Goal: Task Accomplishment & Management: Use online tool/utility

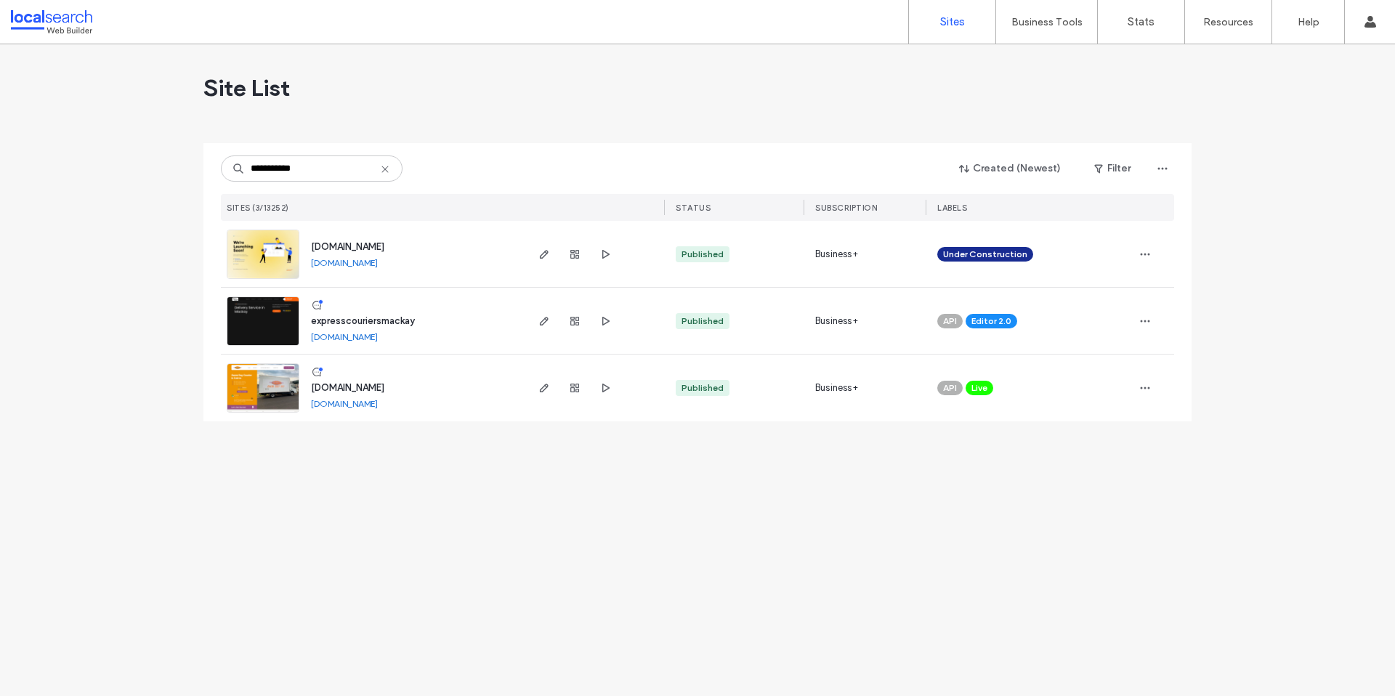
type input "**********"
click at [344, 389] on span "www.expresscourierscairns.com.au" at bounding box center [347, 387] width 73 height 11
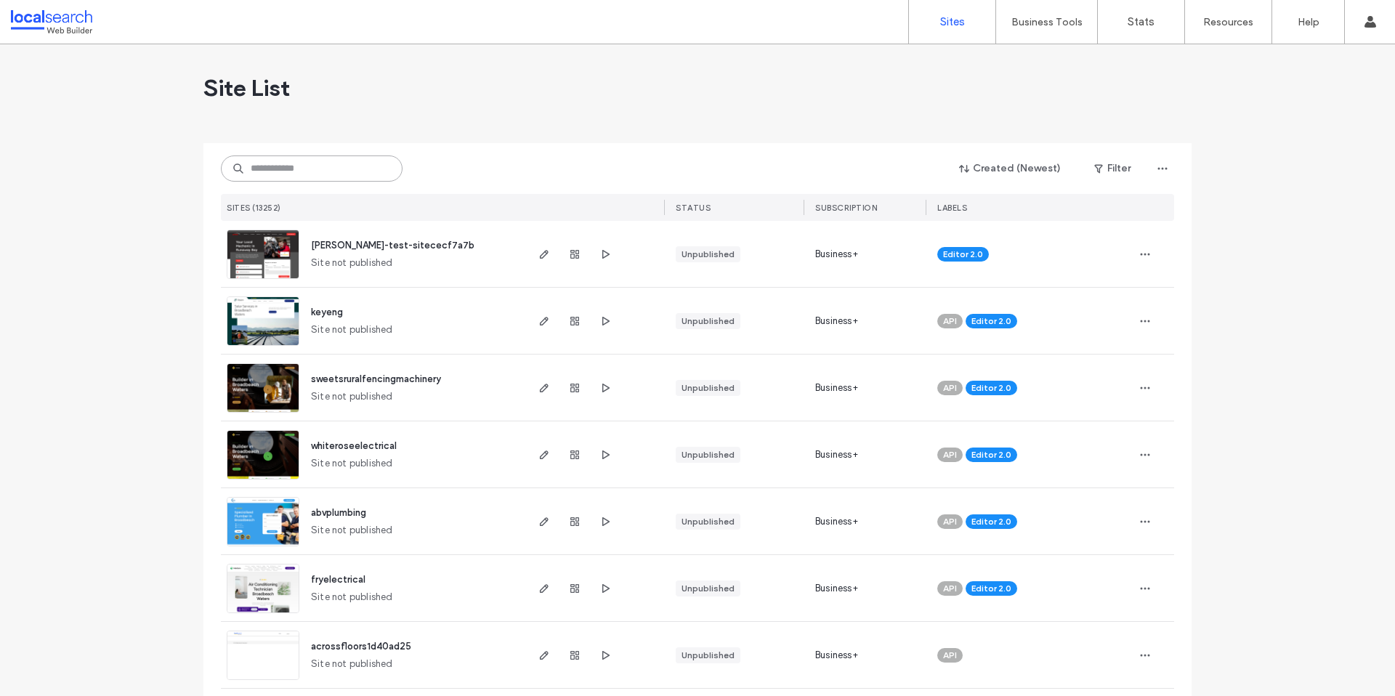
click at [296, 176] on input at bounding box center [312, 168] width 182 height 26
paste input "********"
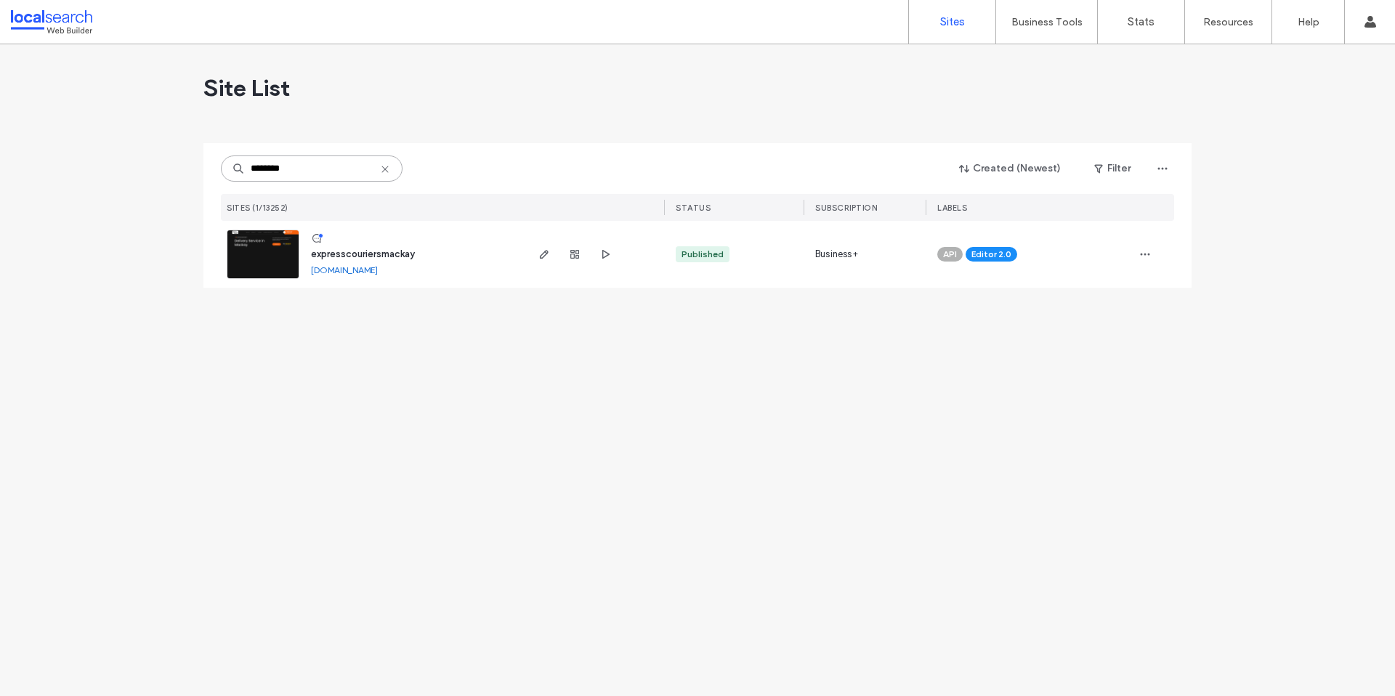
type input "********"
click at [336, 256] on span "expresscouriersmackay" at bounding box center [363, 253] width 104 height 11
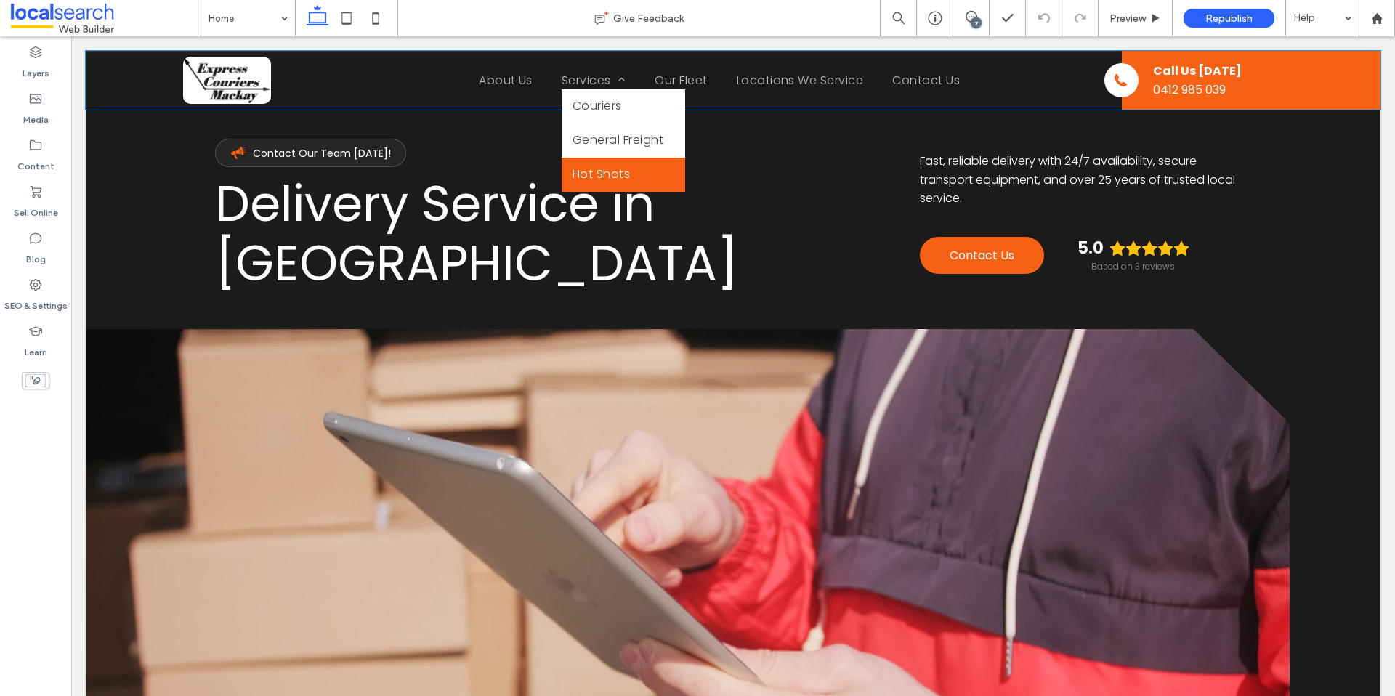
click at [598, 188] on link "Hot Shots" at bounding box center [622, 175] width 123 height 34
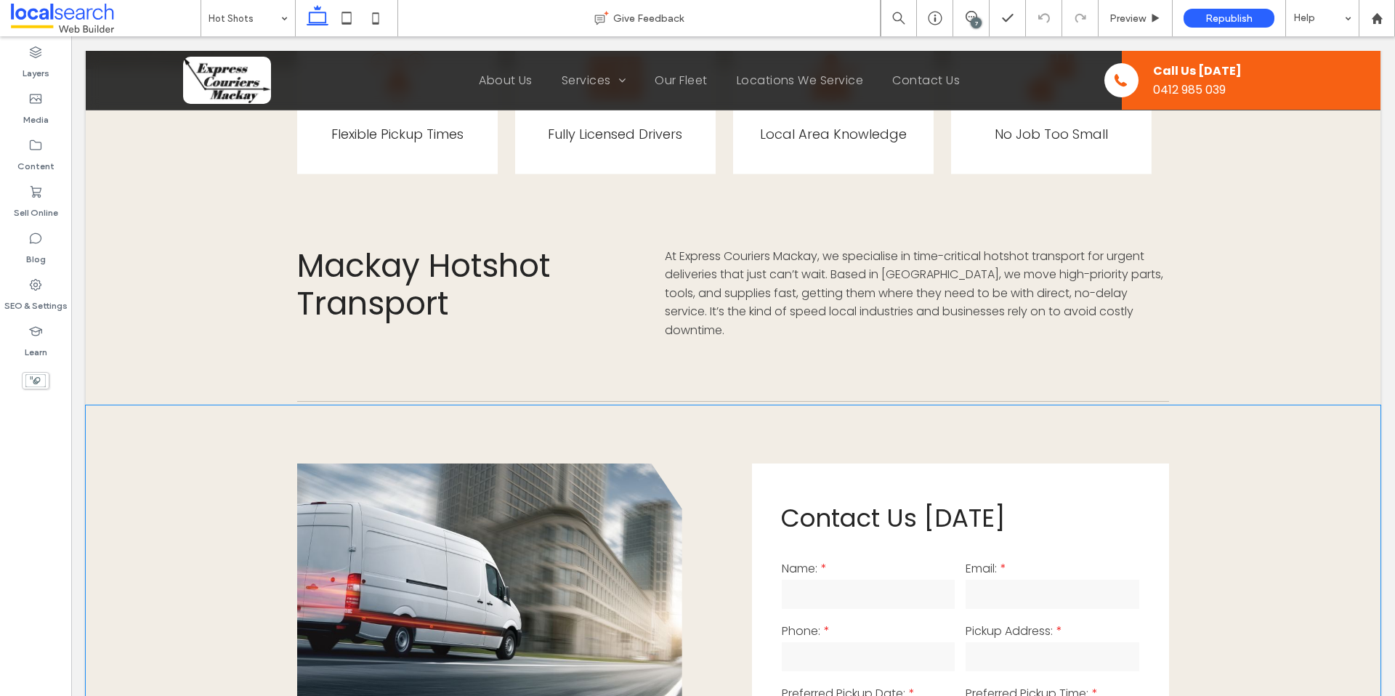
scroll to position [948, 0]
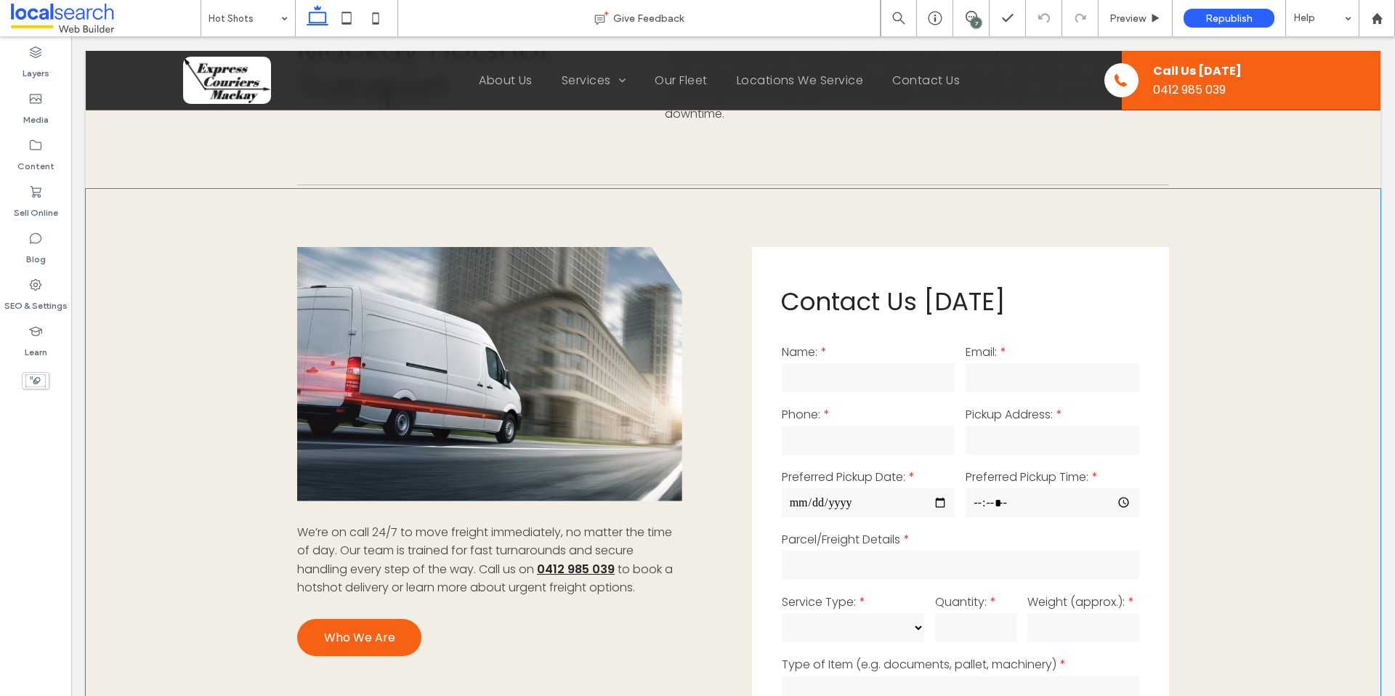
click at [632, 431] on link at bounding box center [489, 374] width 385 height 254
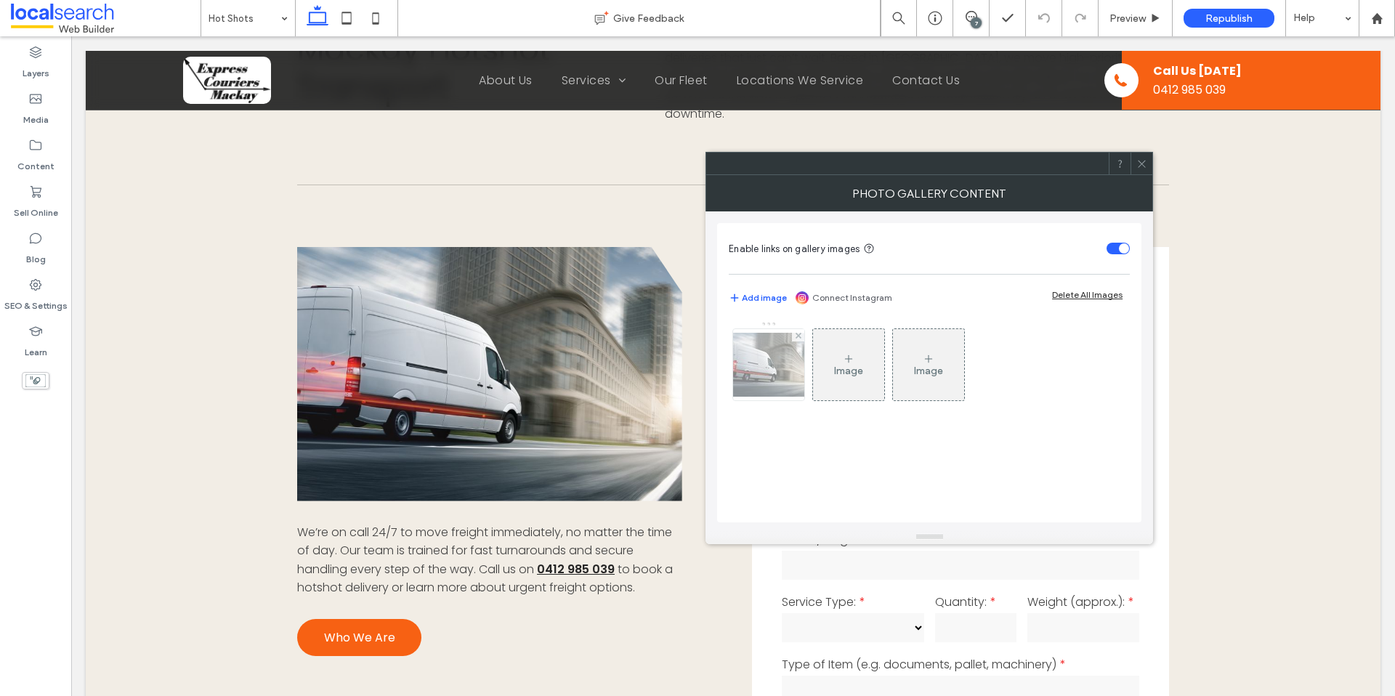
click at [758, 376] on div at bounding box center [768, 364] width 71 height 71
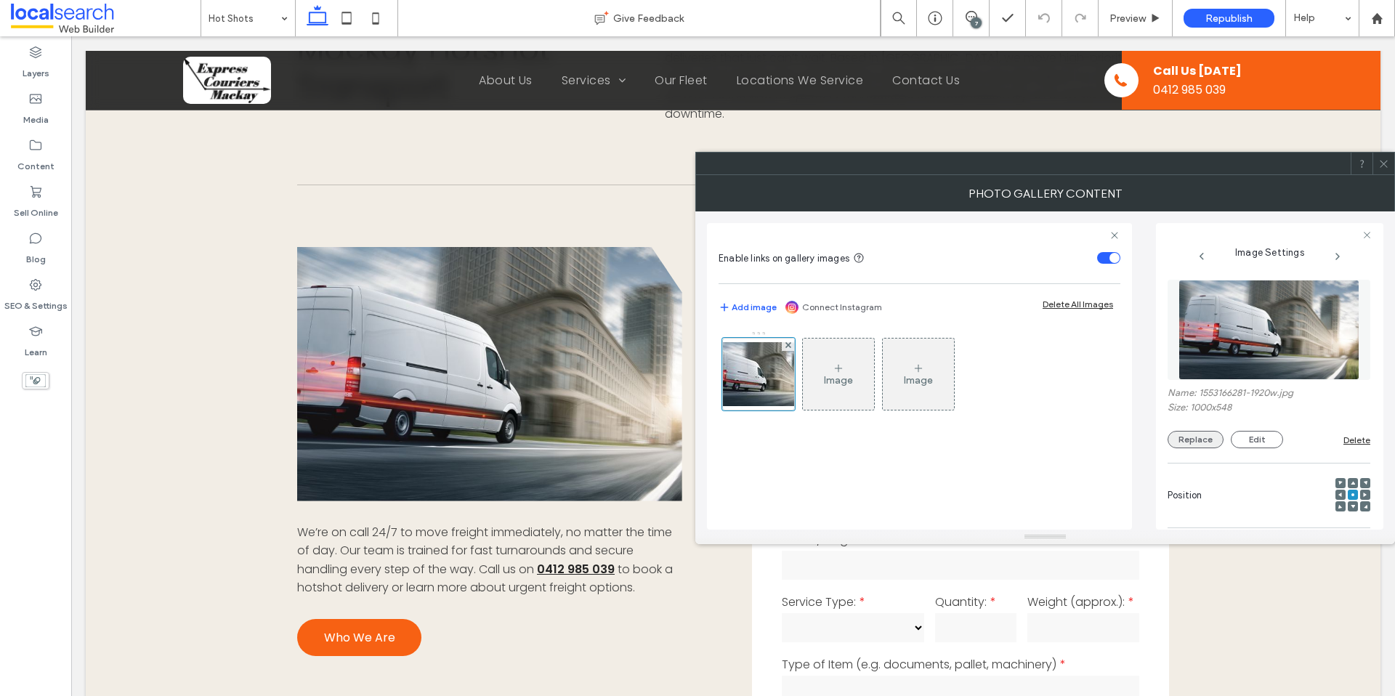
click at [1194, 437] on button "Replace" at bounding box center [1195, 439] width 56 height 17
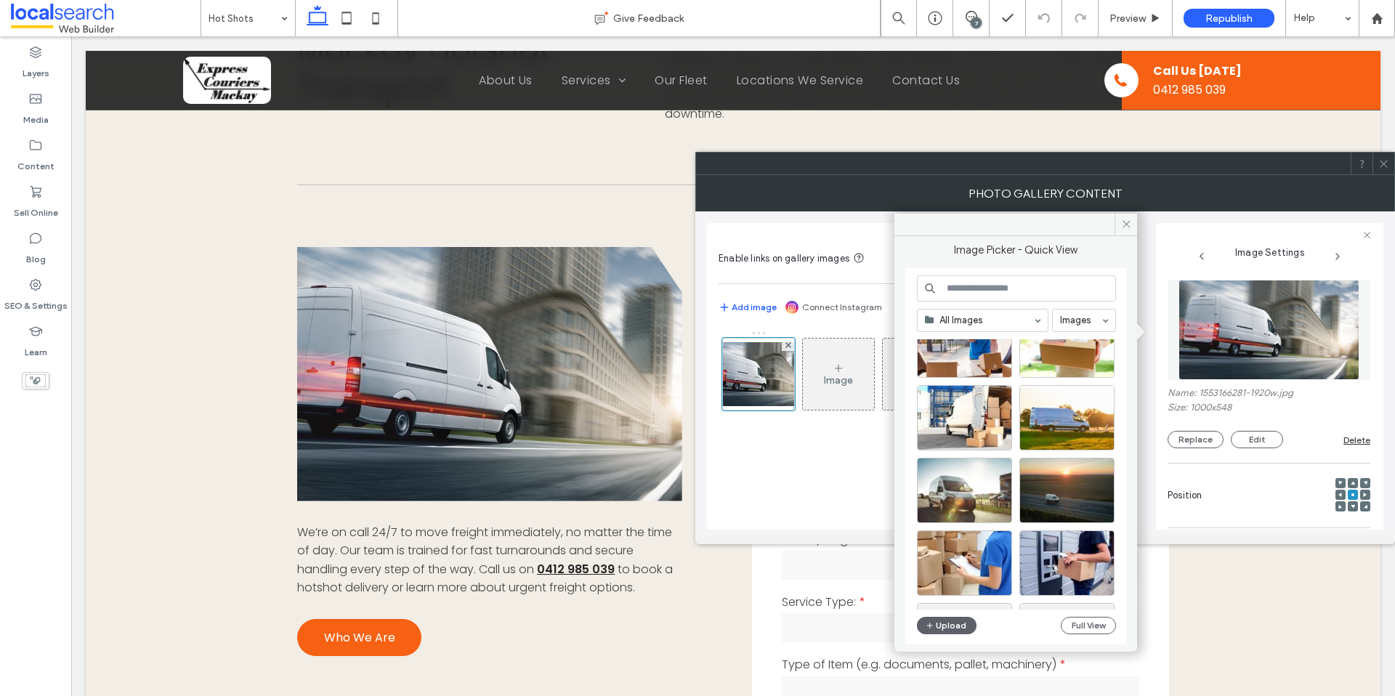
scroll to position [923, 0]
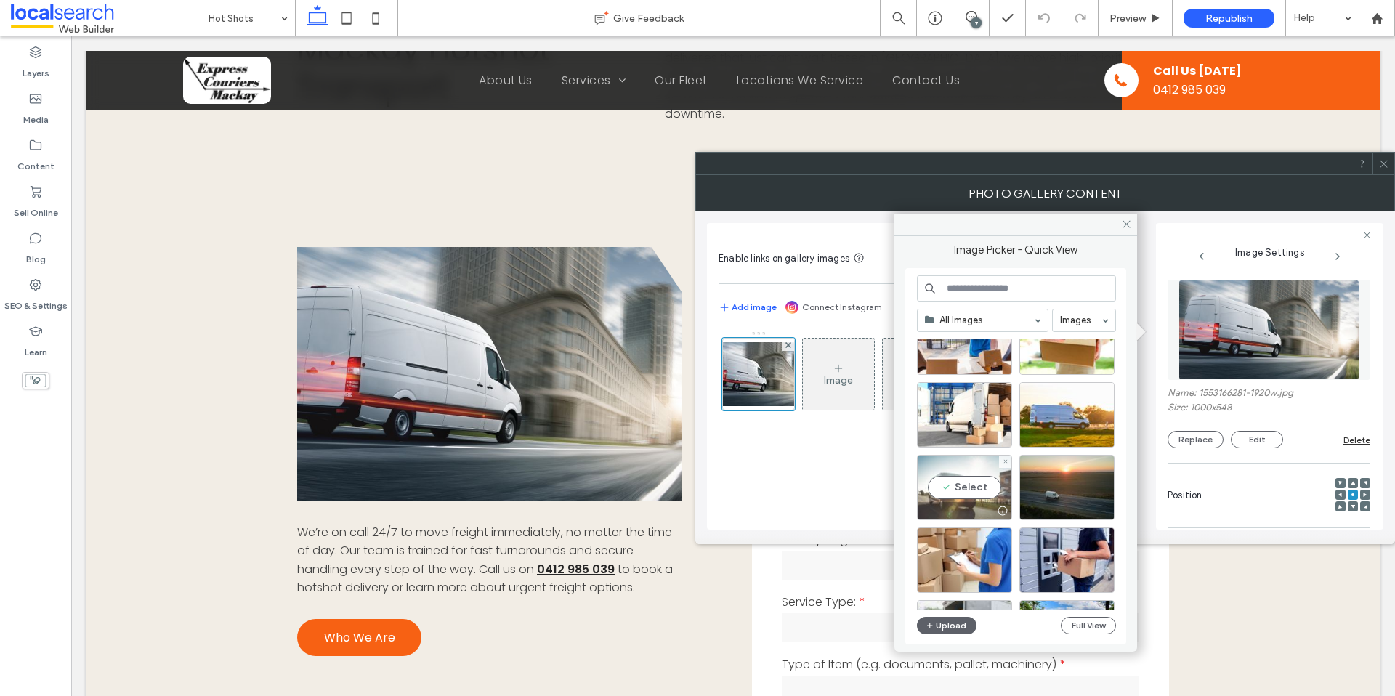
click at [958, 511] on div at bounding box center [964, 510] width 94 height 17
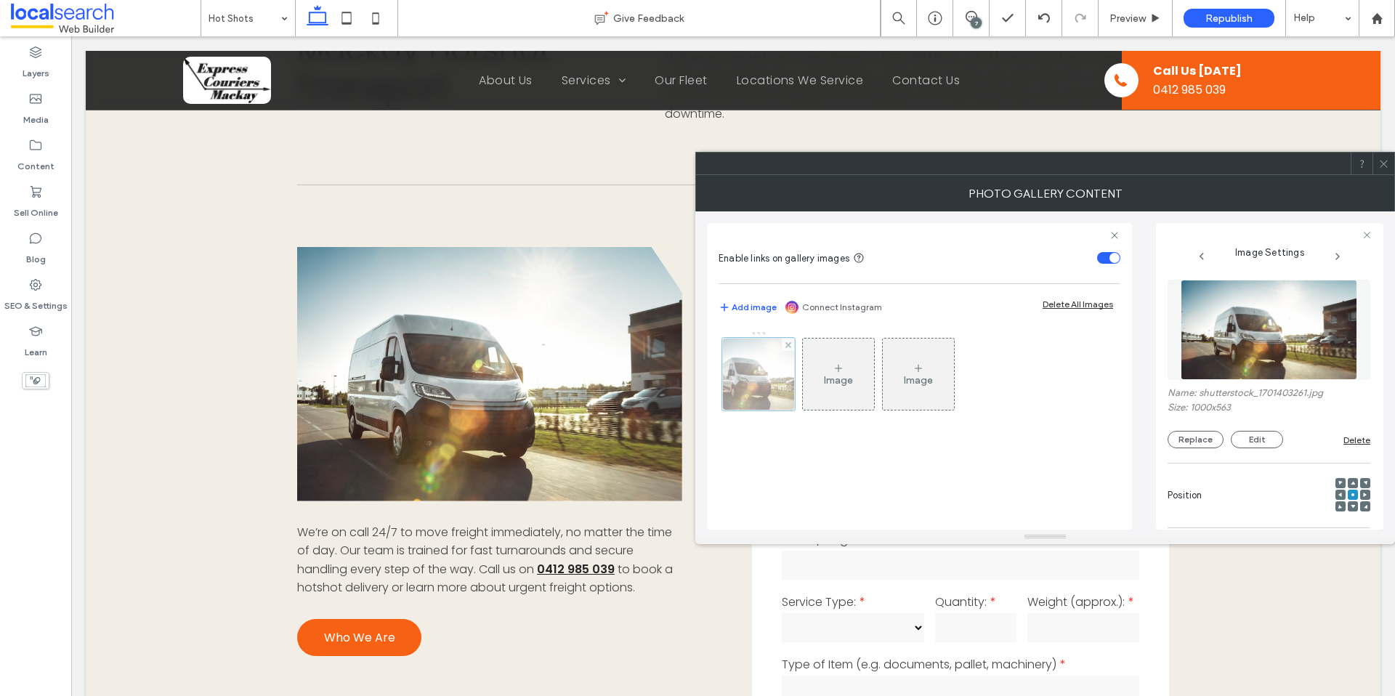
click at [771, 400] on div at bounding box center [758, 374] width 73 height 73
click at [1182, 437] on button "Replace" at bounding box center [1195, 439] width 56 height 17
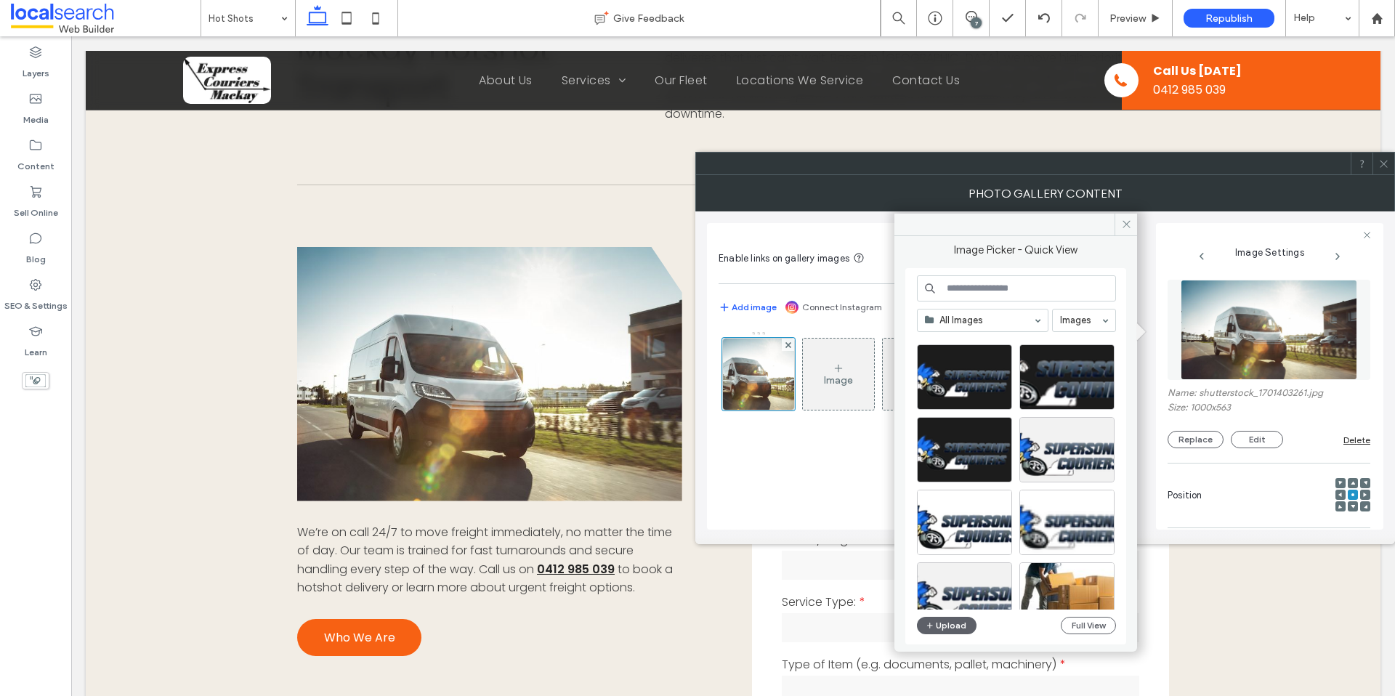
scroll to position [171, 0]
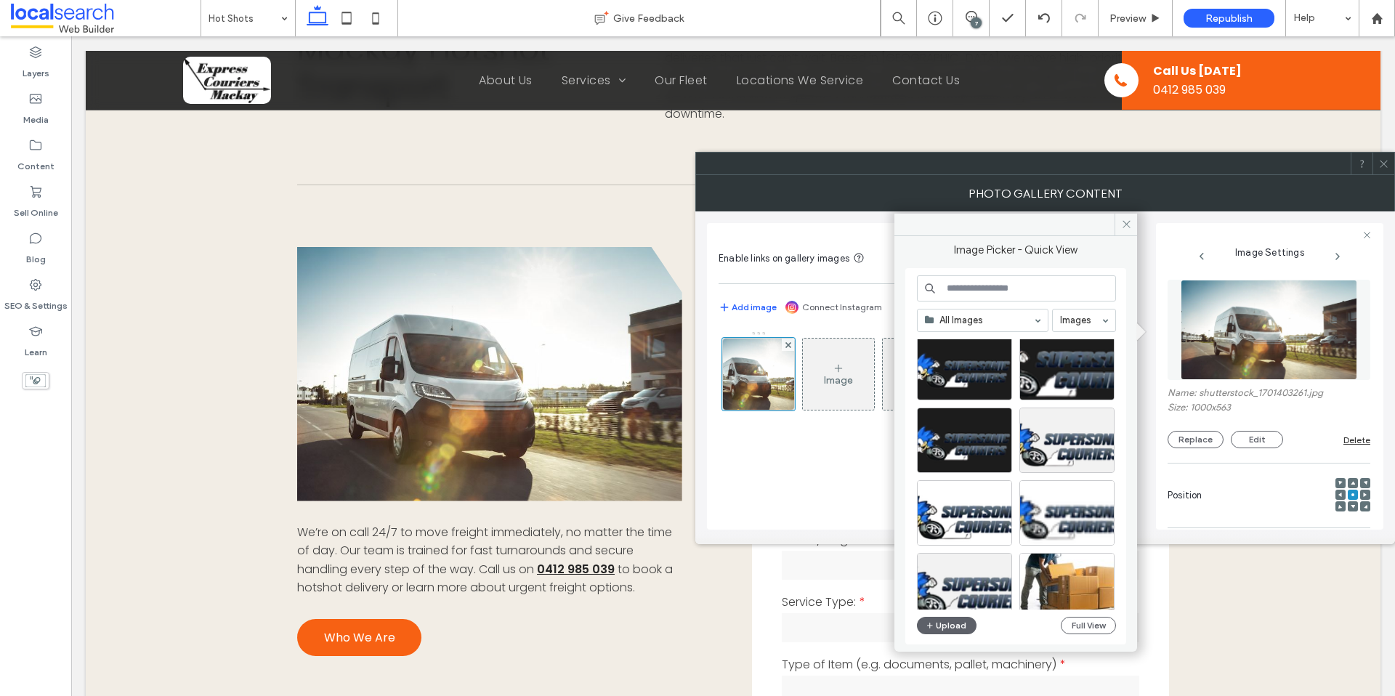
click at [1000, 293] on input at bounding box center [1016, 288] width 199 height 26
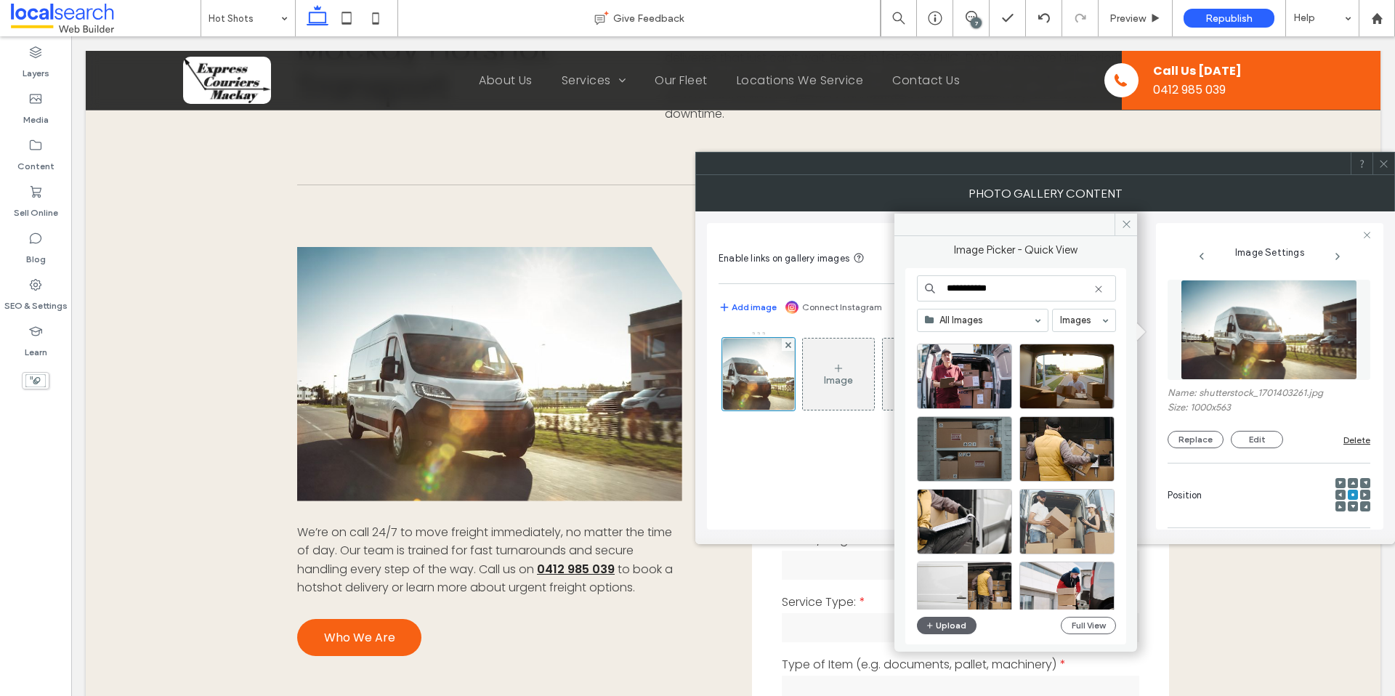
scroll to position [623, 0]
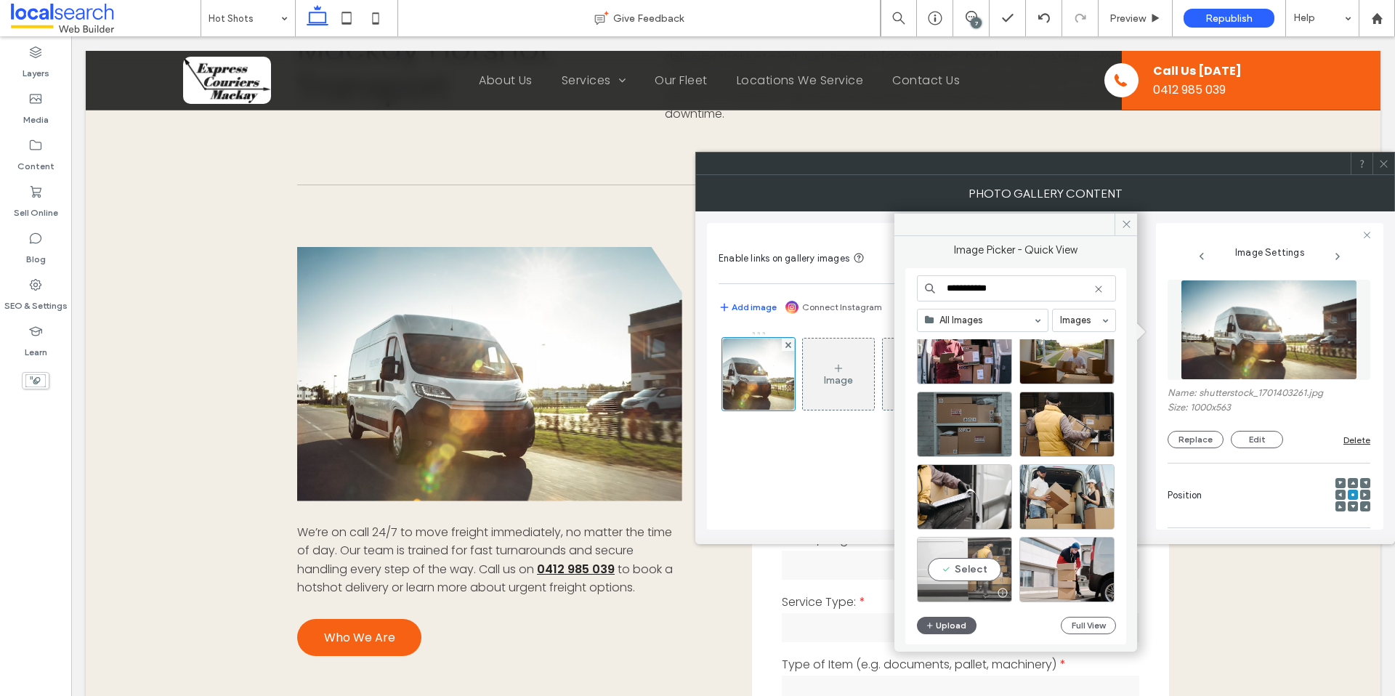
type input "**********"
click at [970, 584] on div at bounding box center [964, 592] width 94 height 17
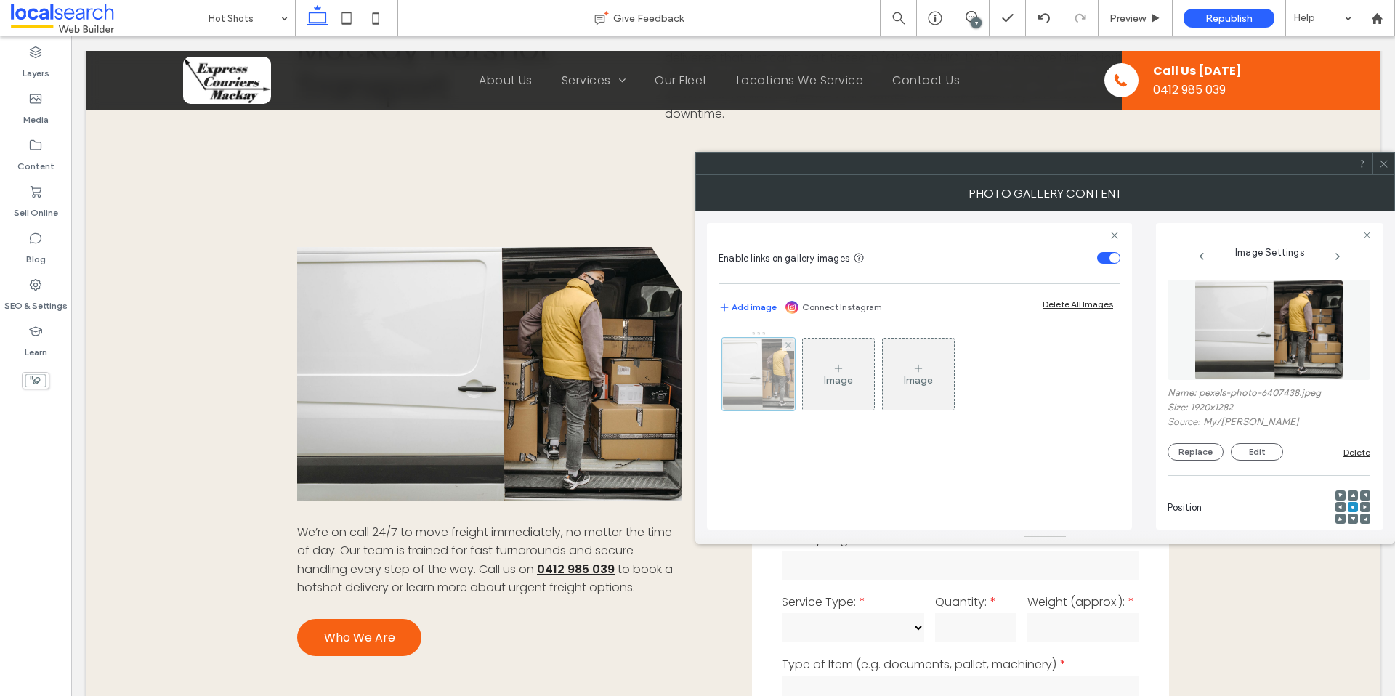
click at [768, 381] on div at bounding box center [758, 374] width 73 height 73
click at [1193, 447] on button "Replace" at bounding box center [1195, 451] width 56 height 17
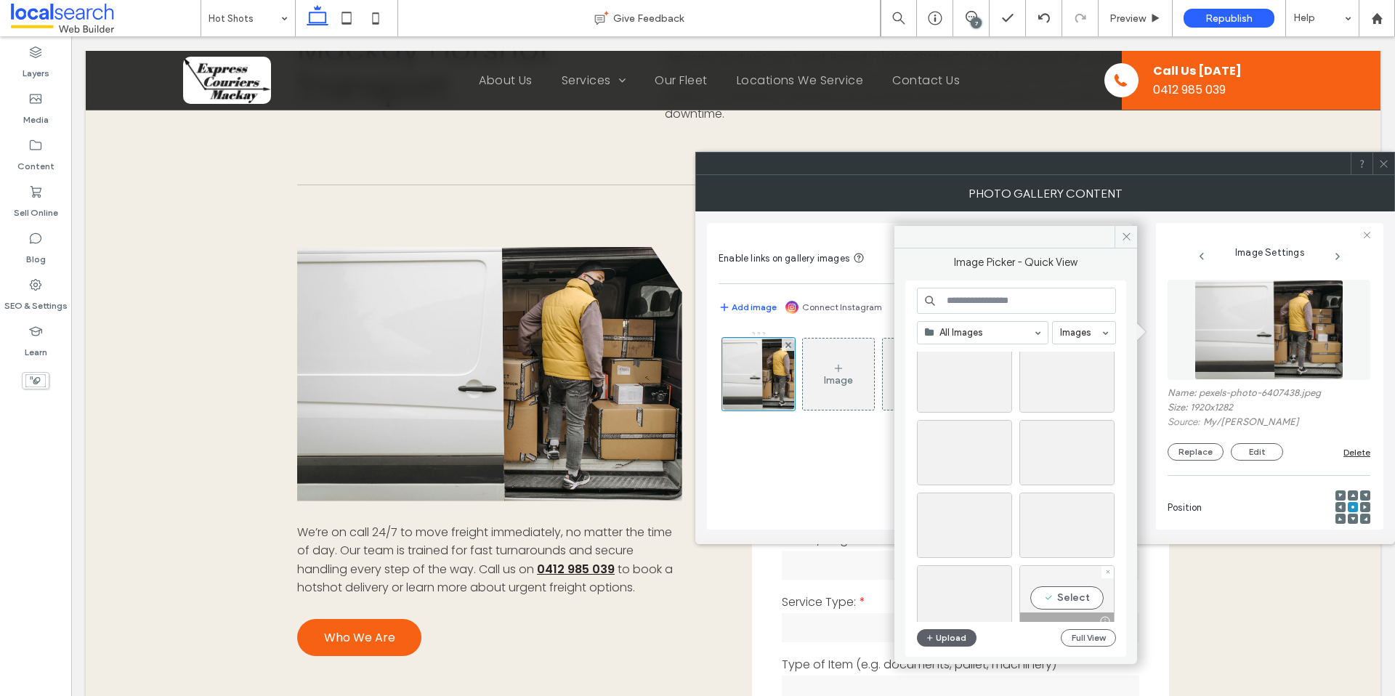
scroll to position [2332, 0]
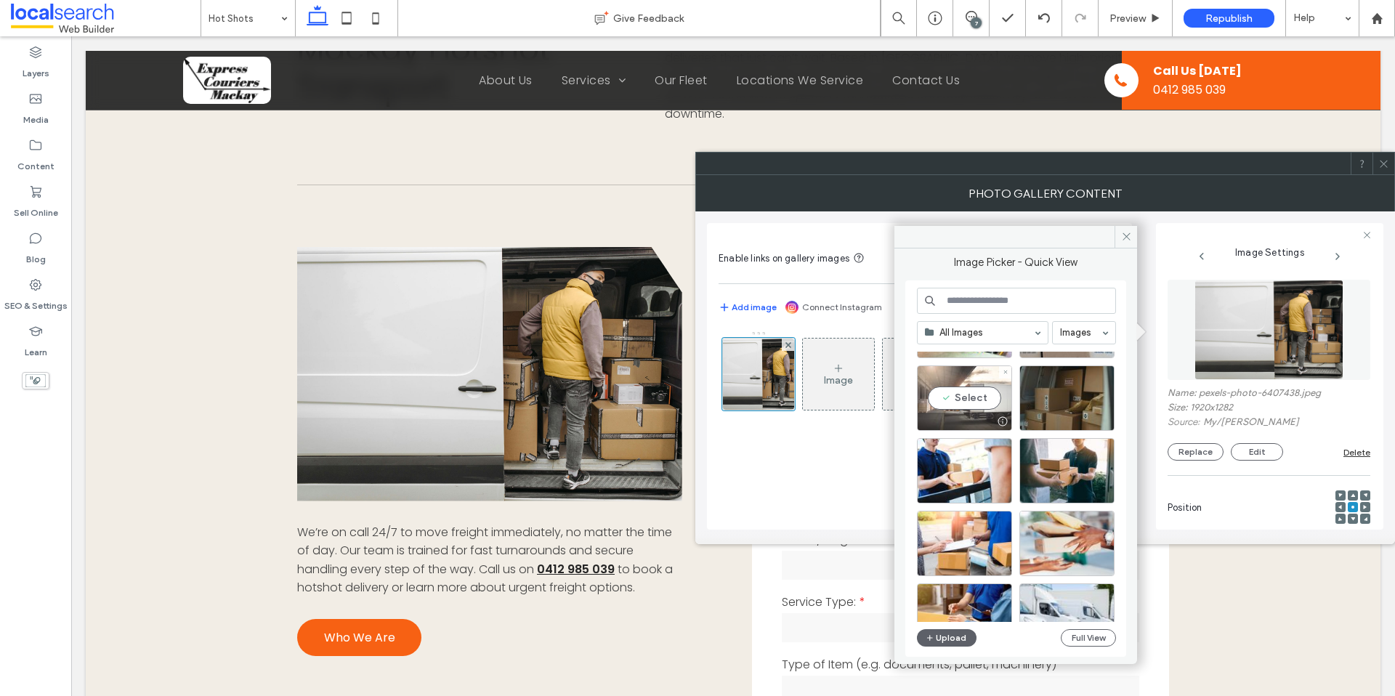
click at [965, 424] on div at bounding box center [964, 421] width 94 height 17
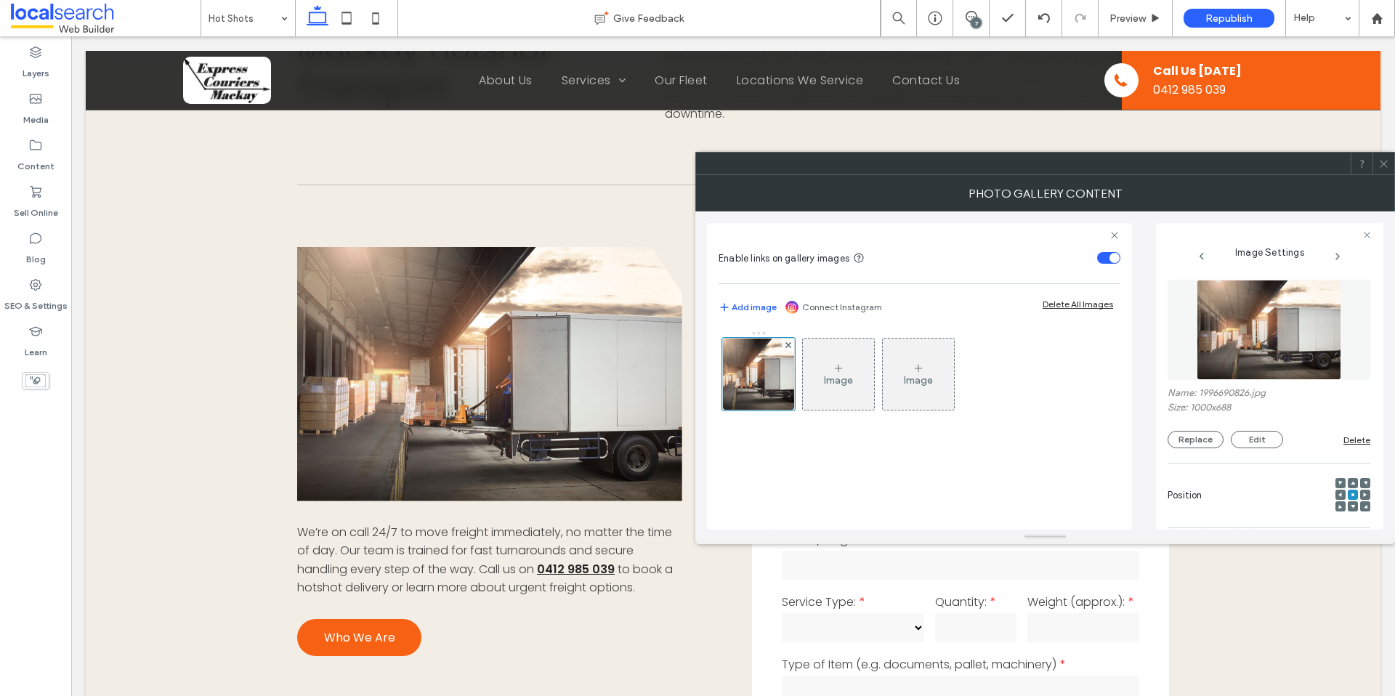
click at [1384, 169] on icon at bounding box center [1383, 163] width 11 height 11
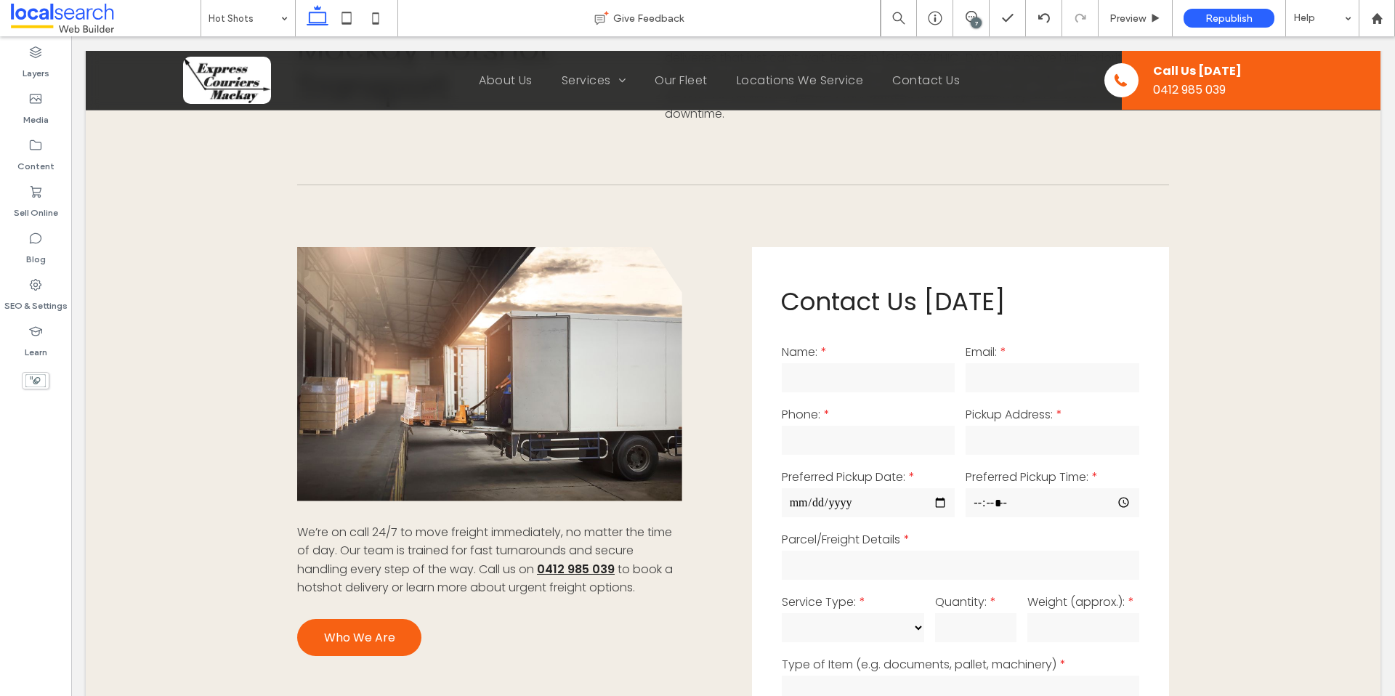
click at [630, 391] on link at bounding box center [489, 374] width 385 height 254
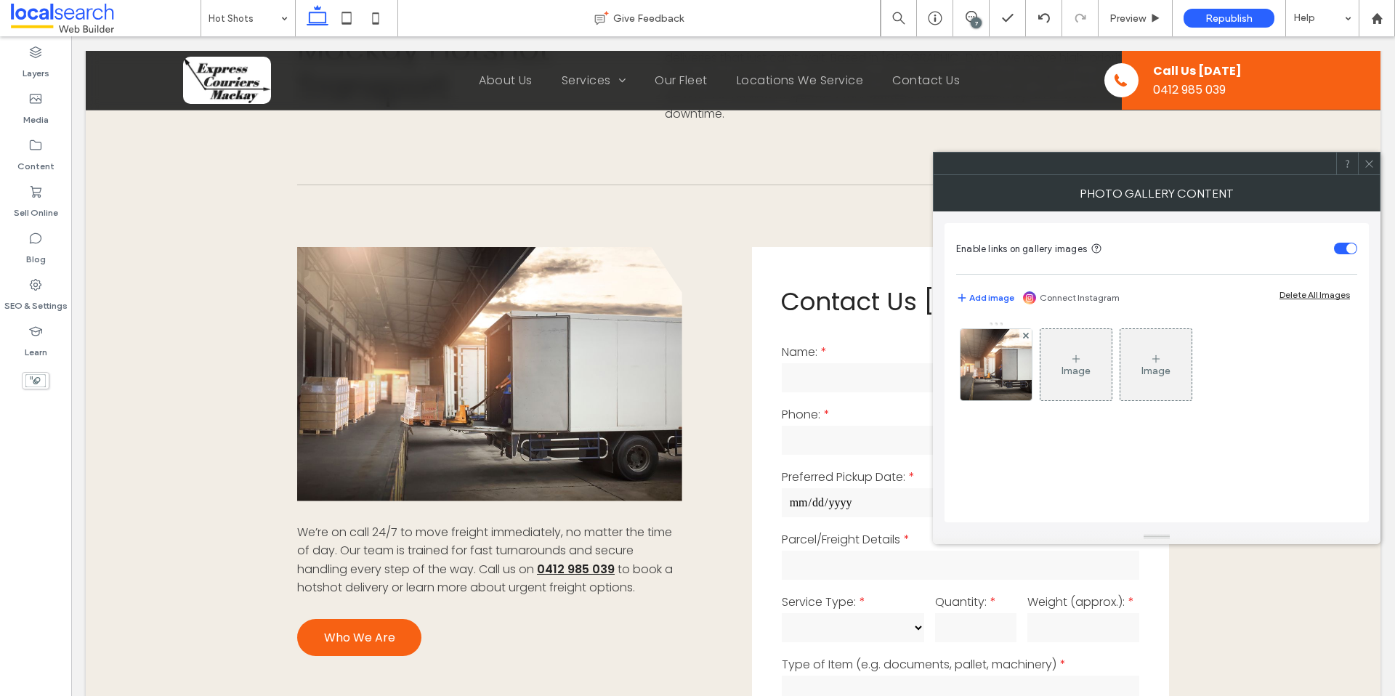
click at [1032, 370] on div "Image Image" at bounding box center [1155, 368] width 399 height 94
click at [1017, 370] on img at bounding box center [995, 364] width 103 height 71
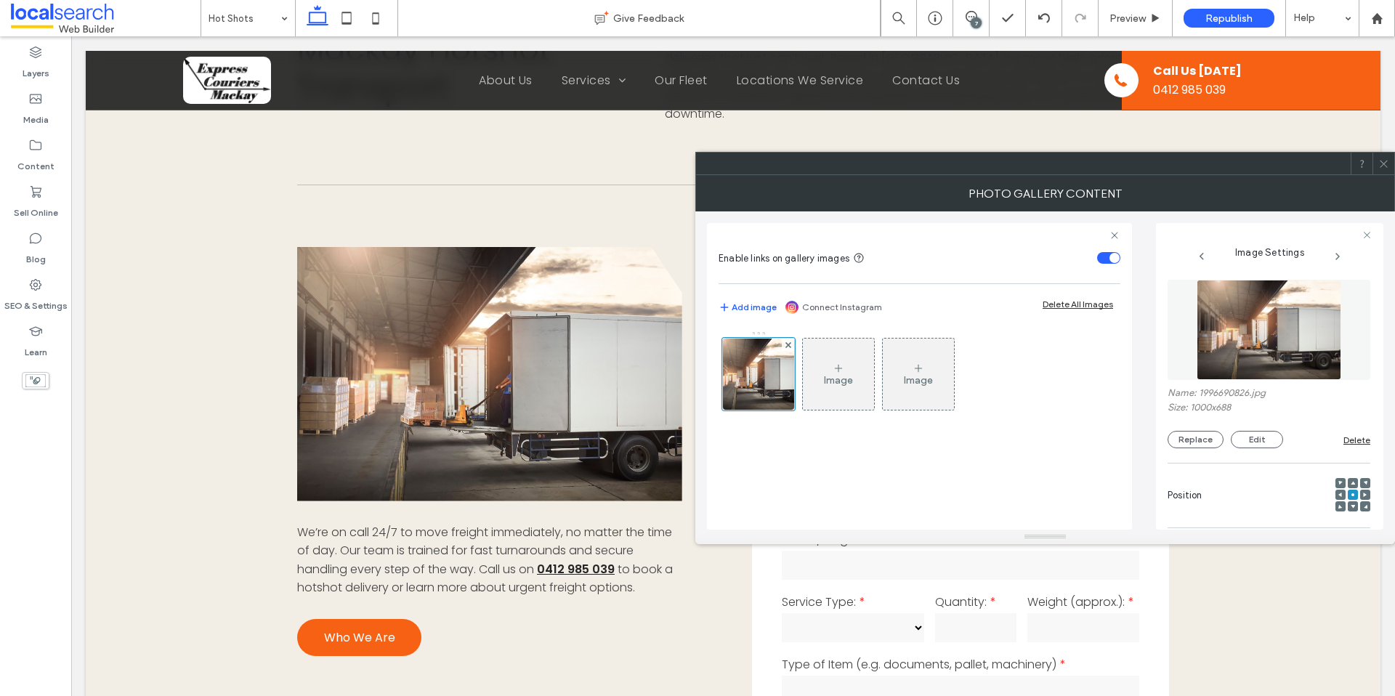
click at [1363, 494] on icon at bounding box center [1365, 494] width 4 height 4
click at [1363, 493] on icon at bounding box center [1365, 494] width 4 height 4
click at [1382, 157] on span at bounding box center [1383, 164] width 11 height 22
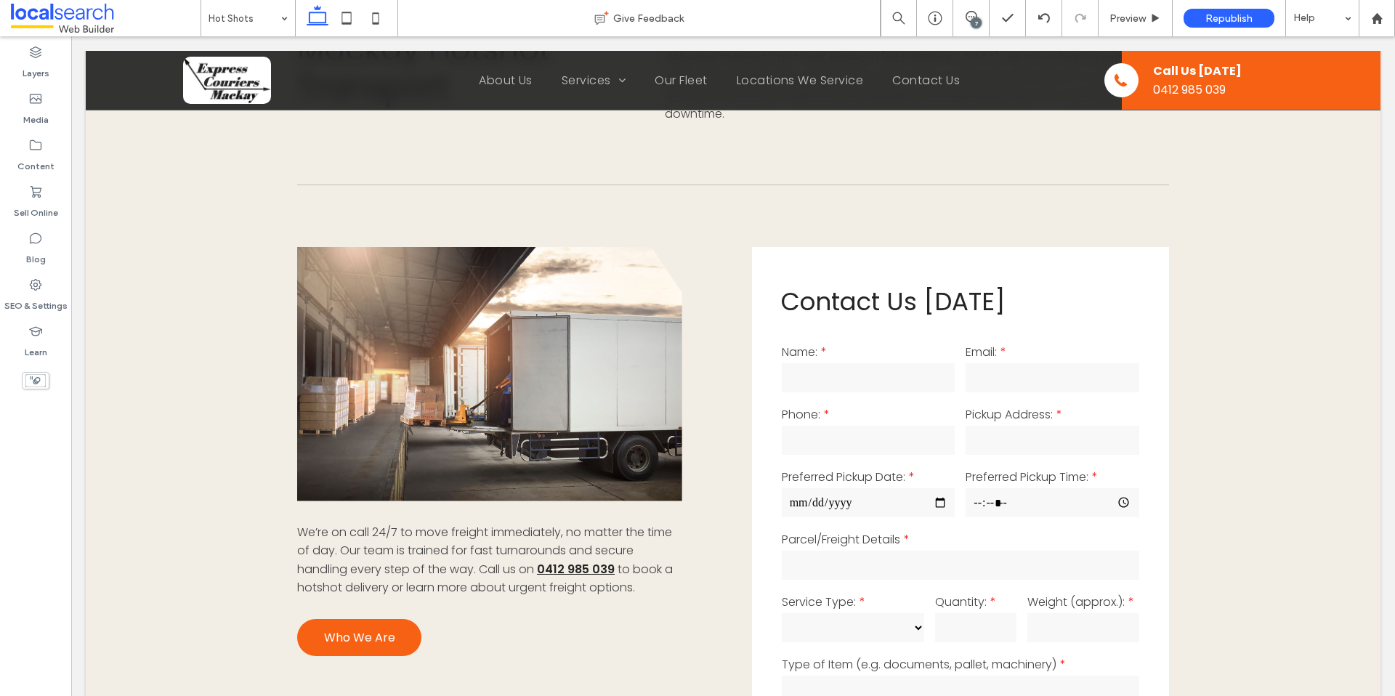
click at [635, 391] on link at bounding box center [489, 374] width 385 height 254
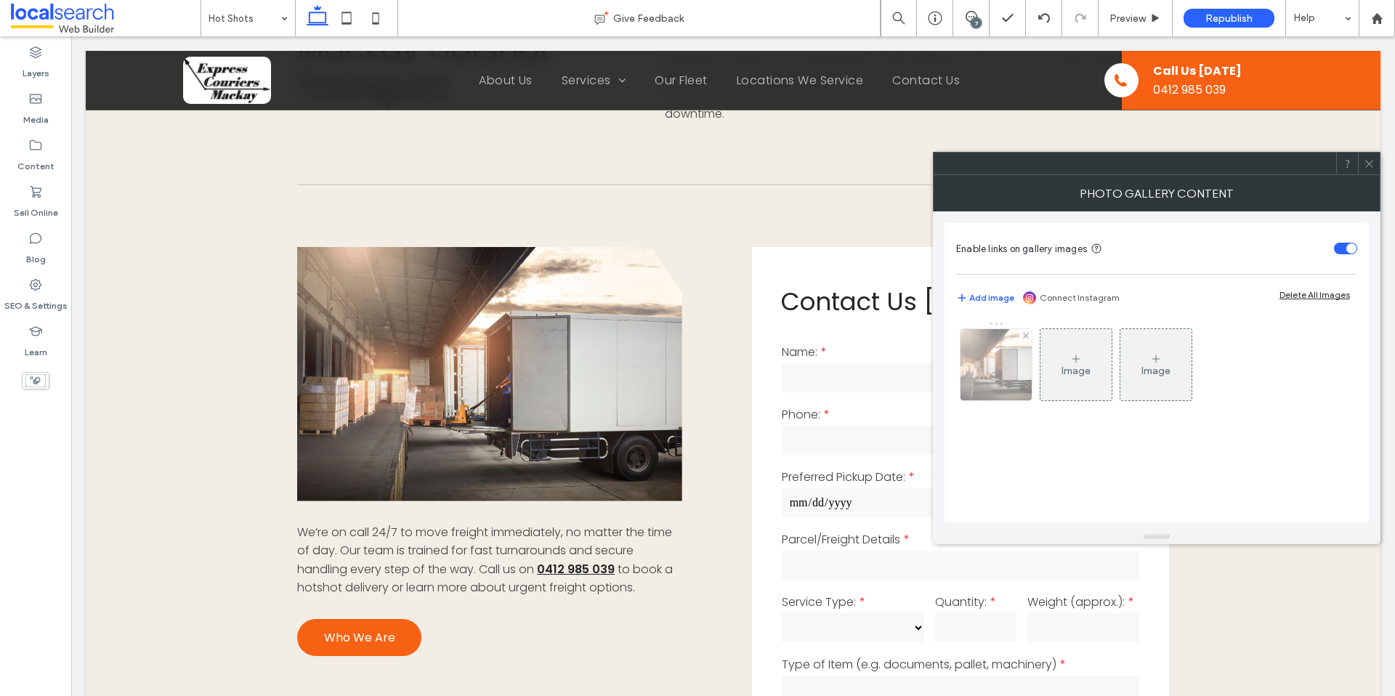
click at [991, 378] on img at bounding box center [995, 364] width 103 height 71
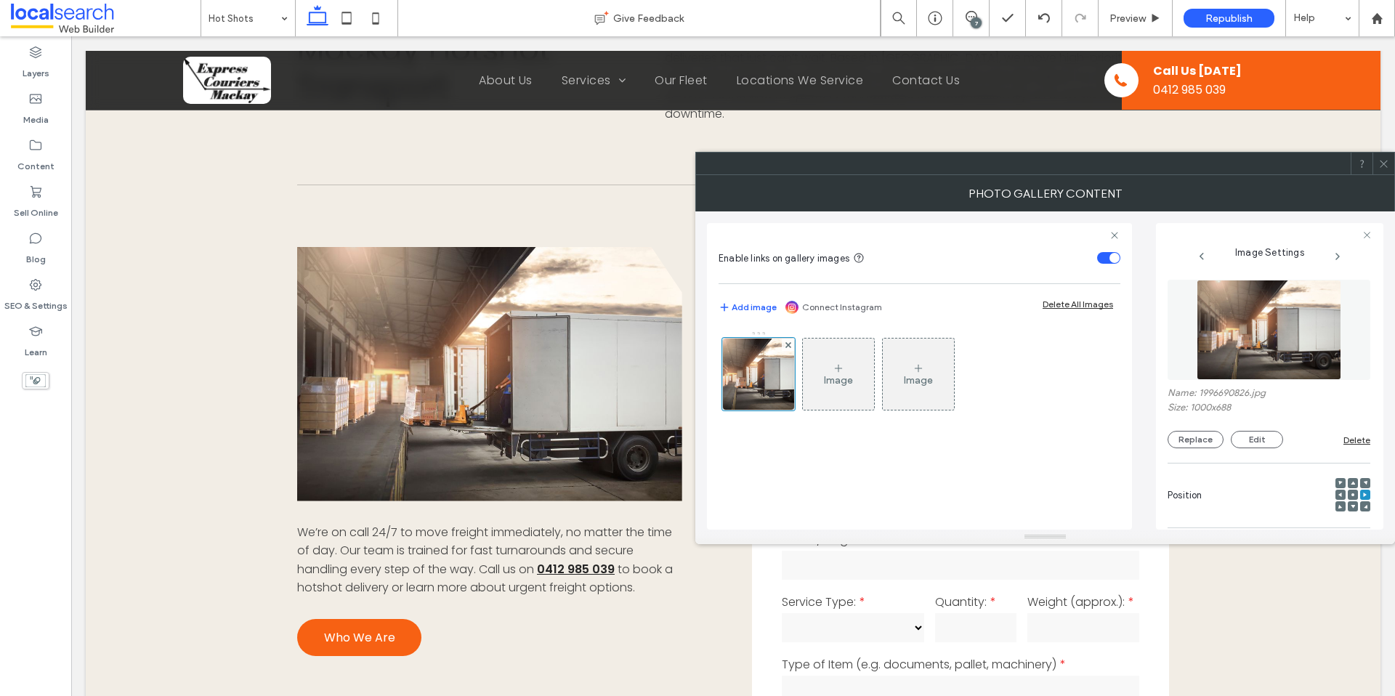
click at [1288, 329] on img at bounding box center [1268, 330] width 145 height 100
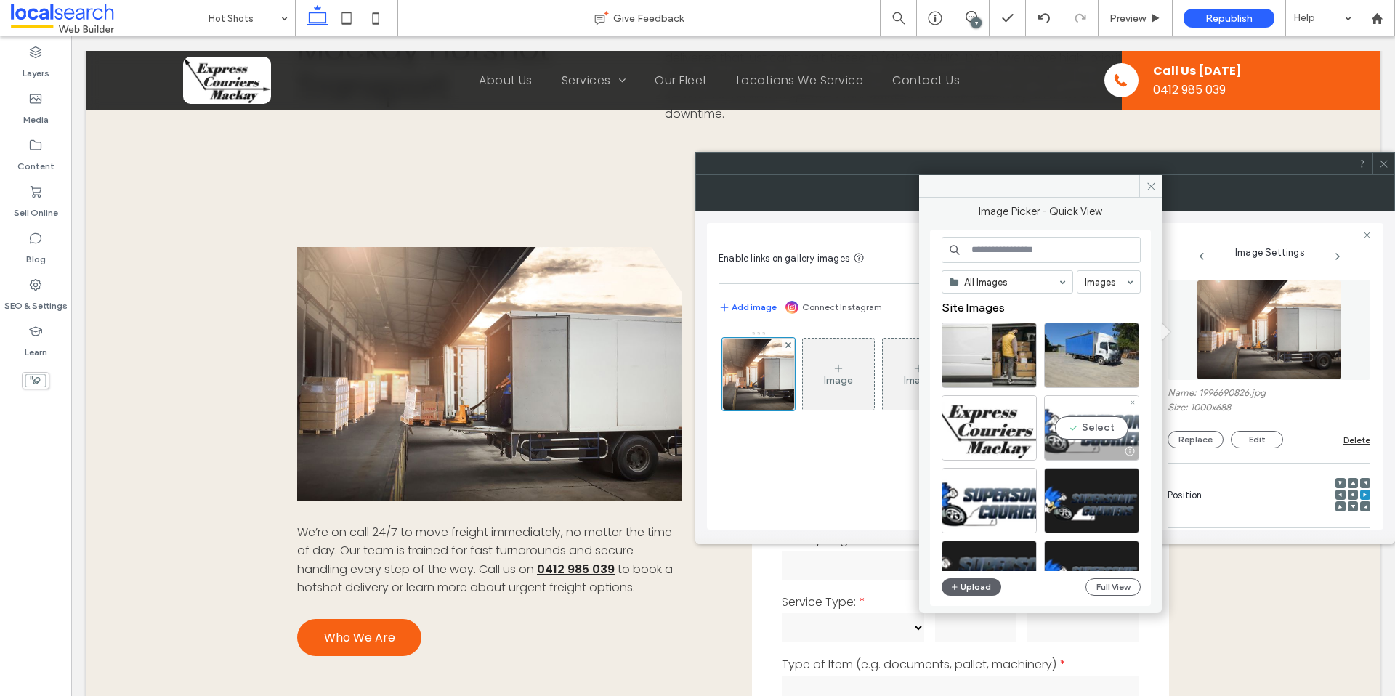
scroll to position [3, 0]
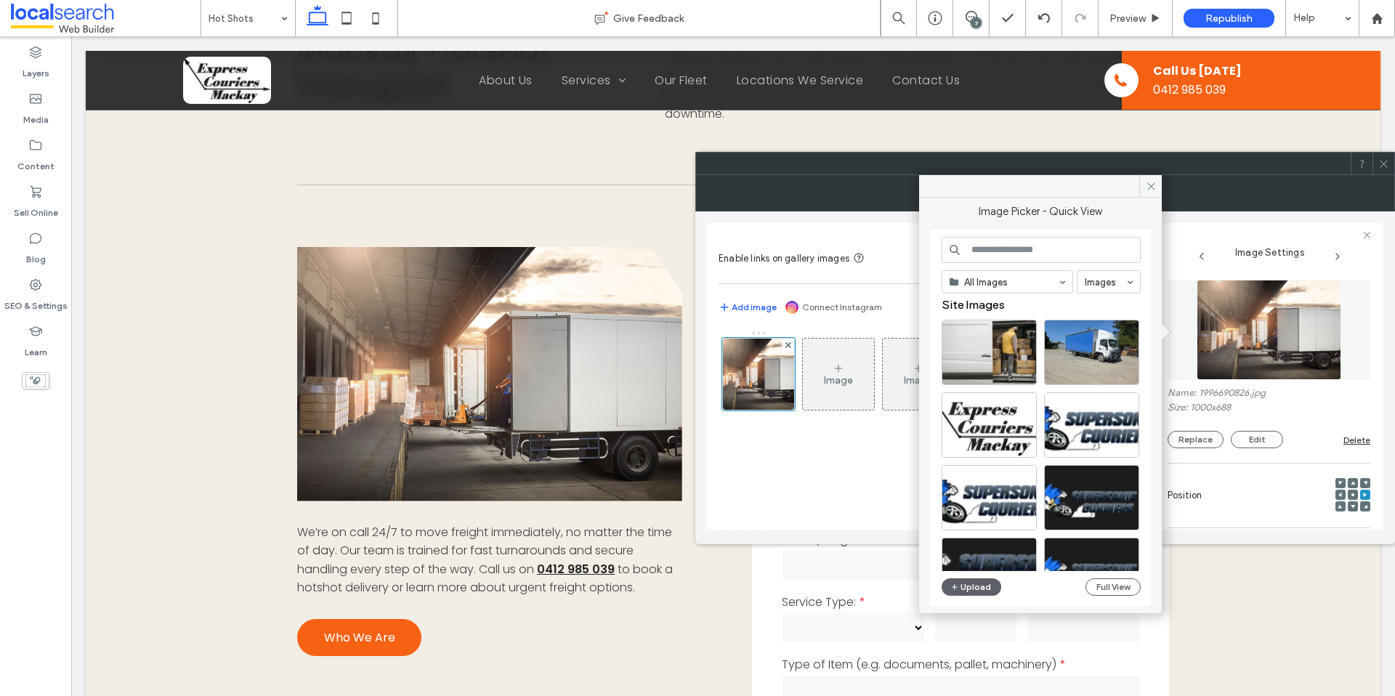
click at [1000, 248] on input at bounding box center [1040, 250] width 199 height 26
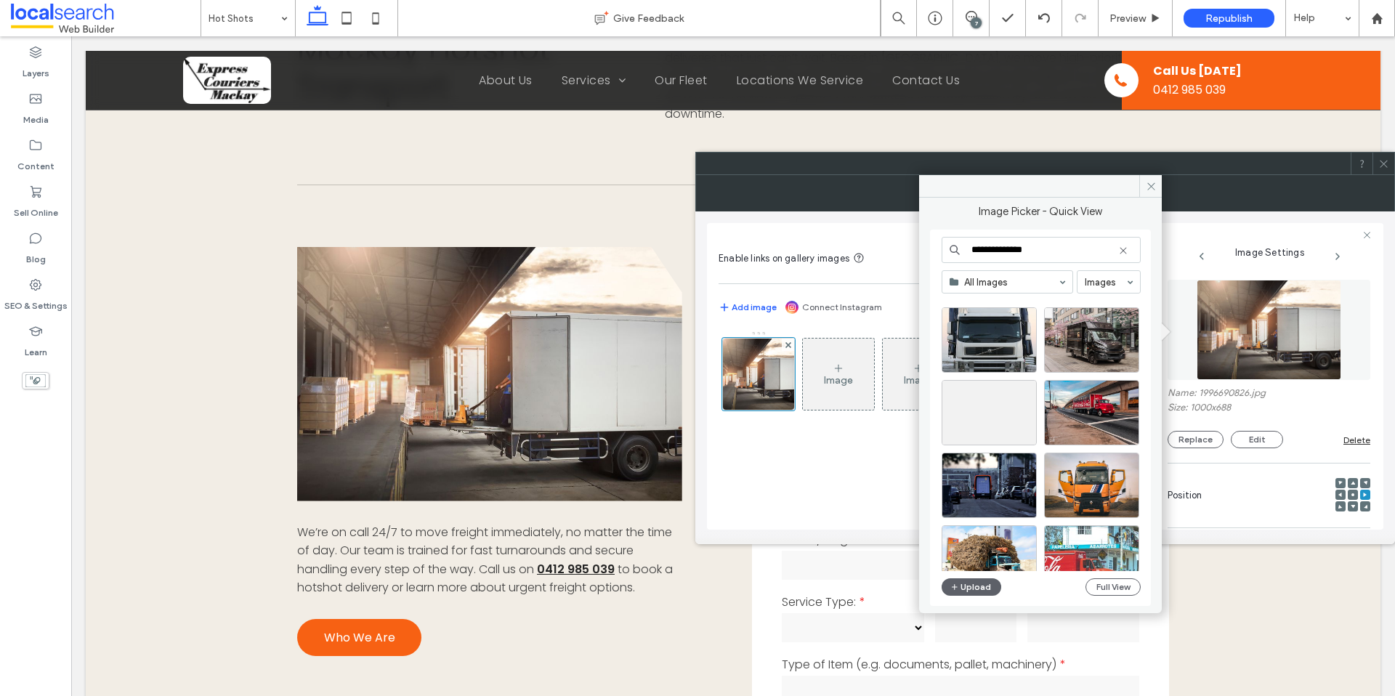
scroll to position [2302, 0]
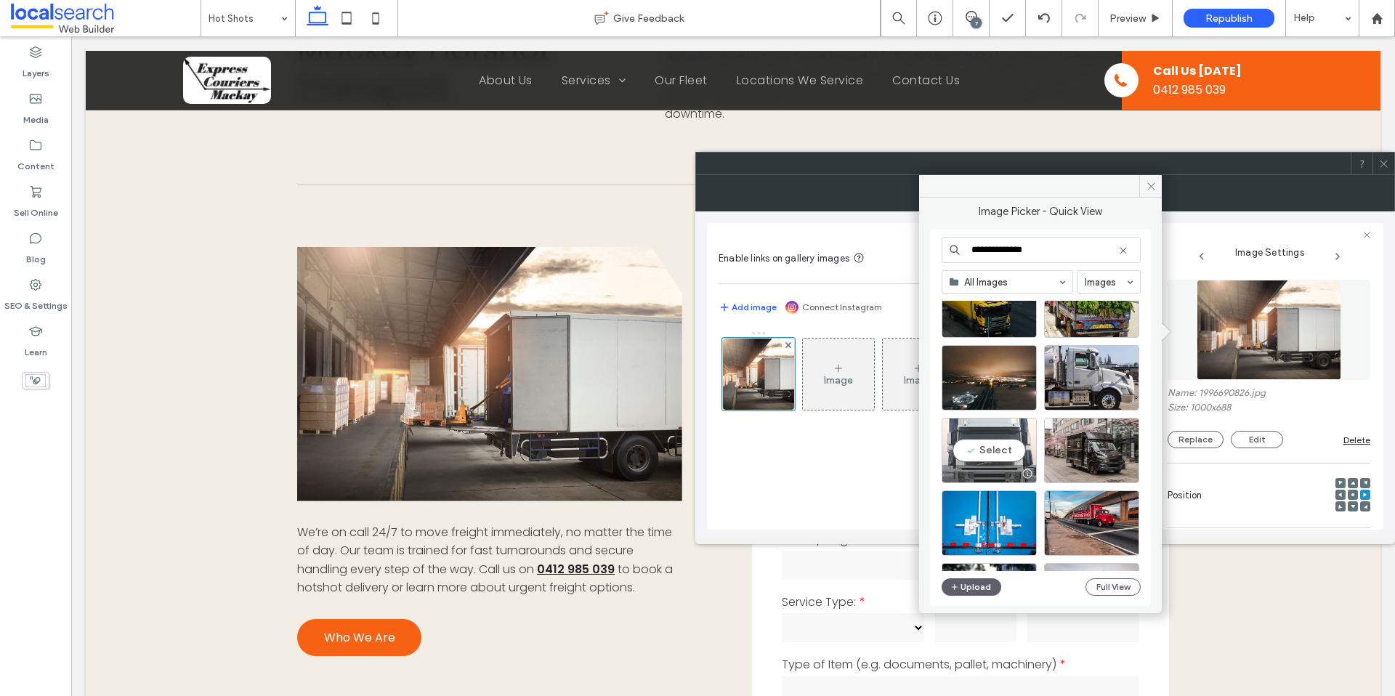
type input "**********"
click at [980, 471] on div at bounding box center [989, 473] width 94 height 17
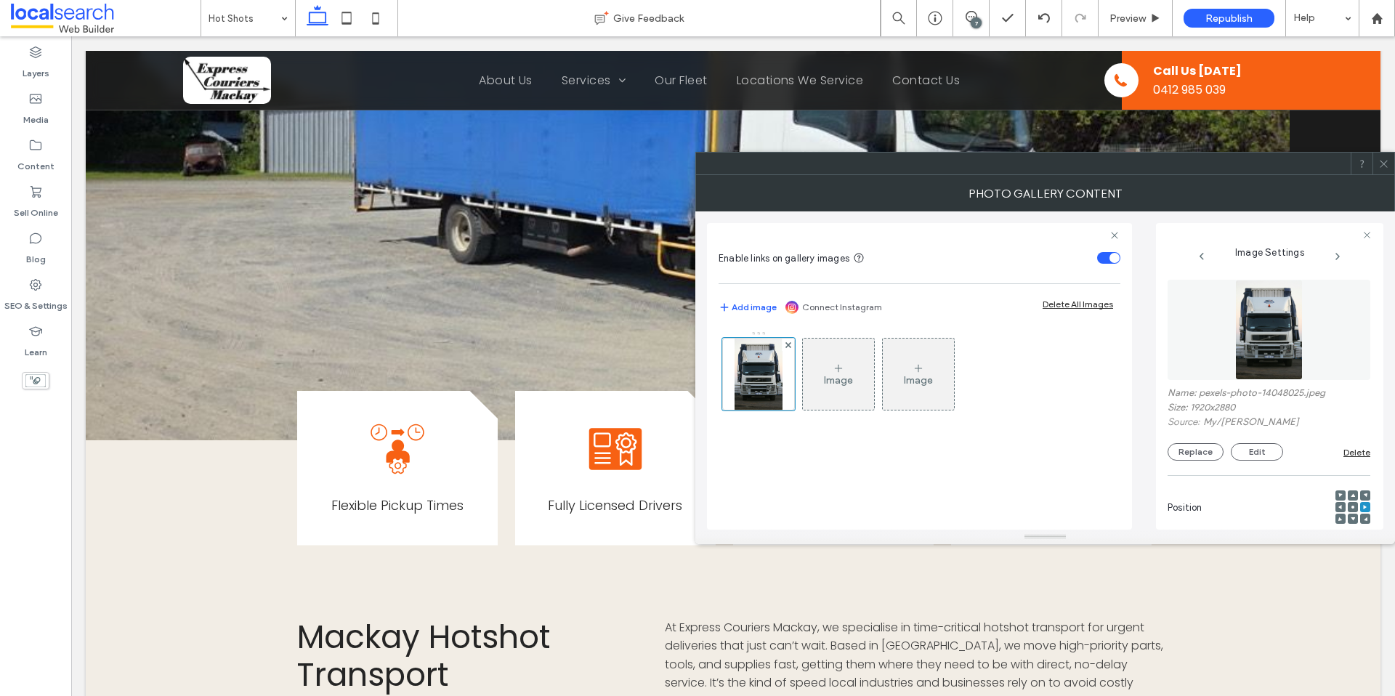
scroll to position [370, 0]
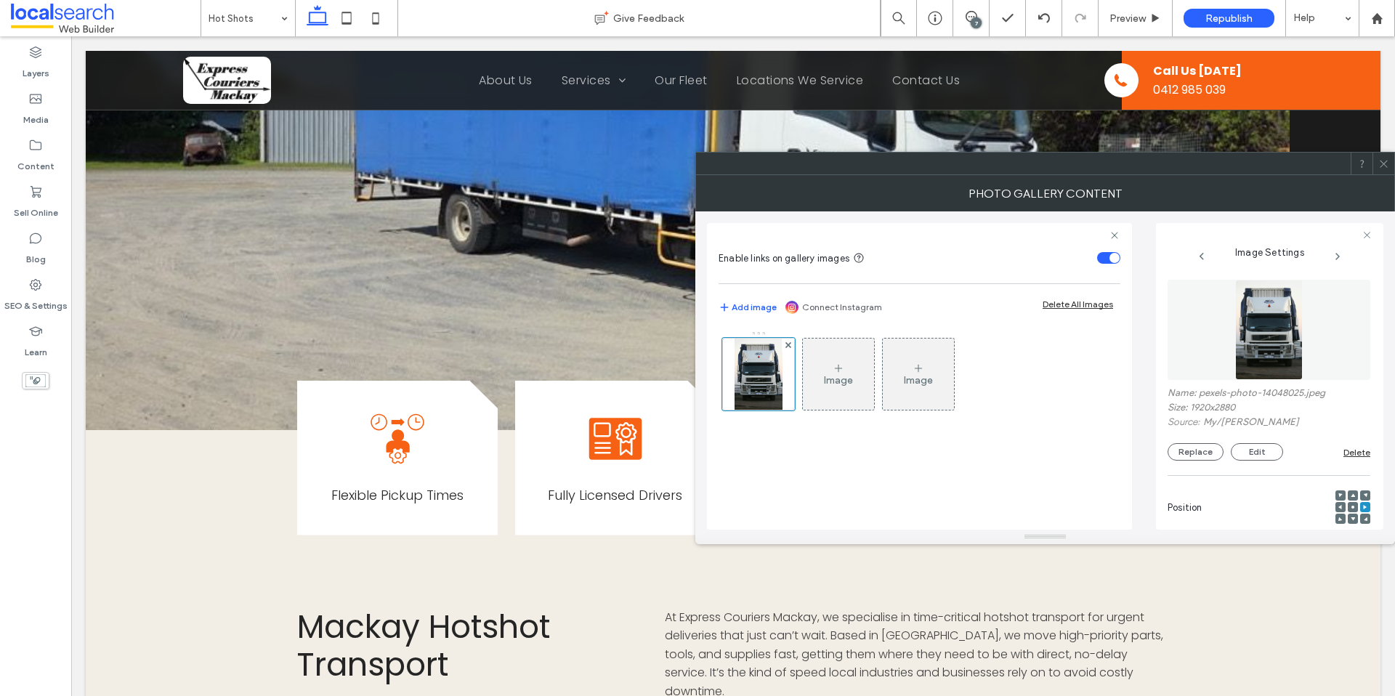
click at [1384, 167] on icon at bounding box center [1383, 163] width 11 height 11
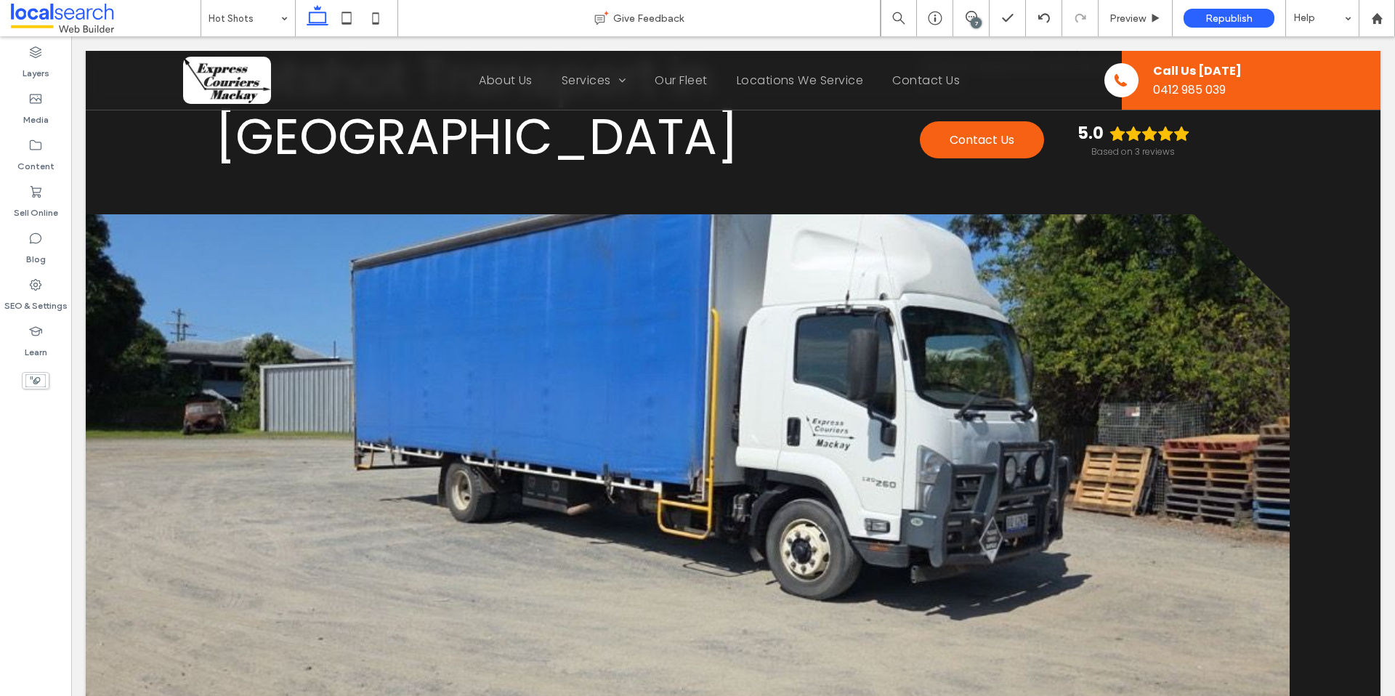
scroll to position [0, 0]
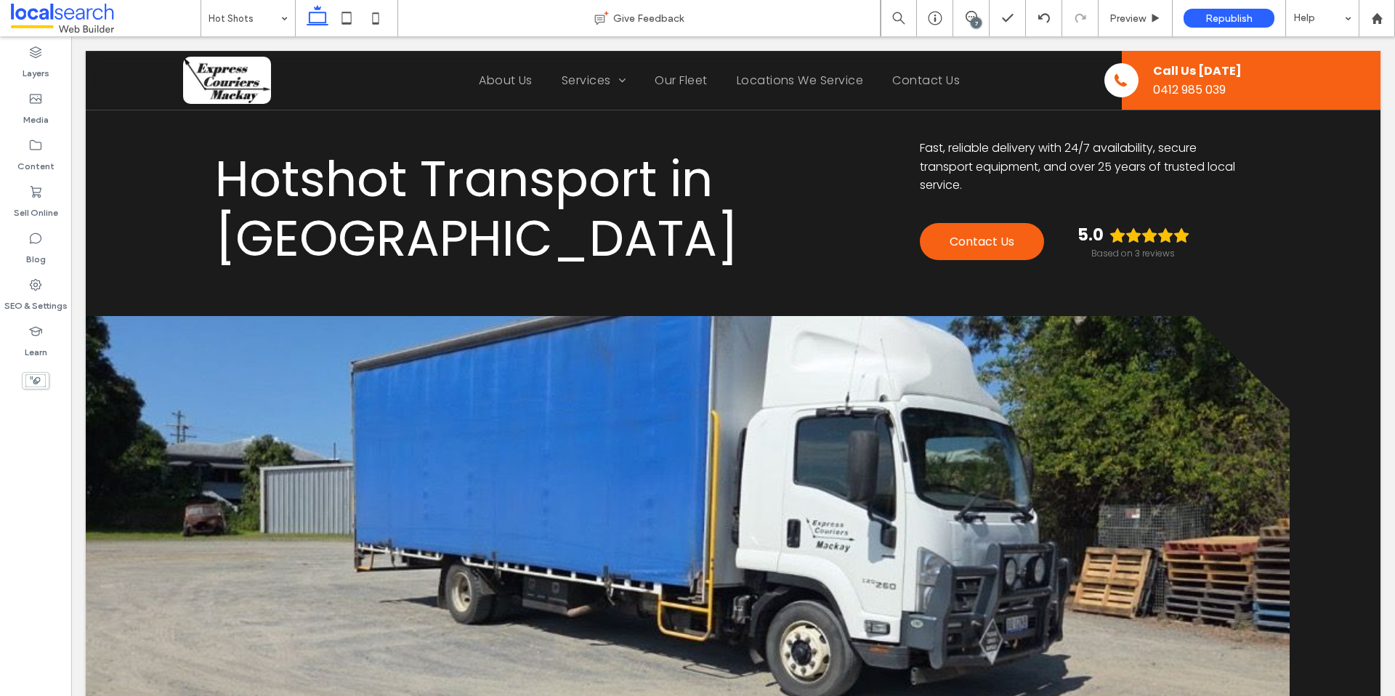
click at [228, 99] on img at bounding box center [227, 80] width 88 height 47
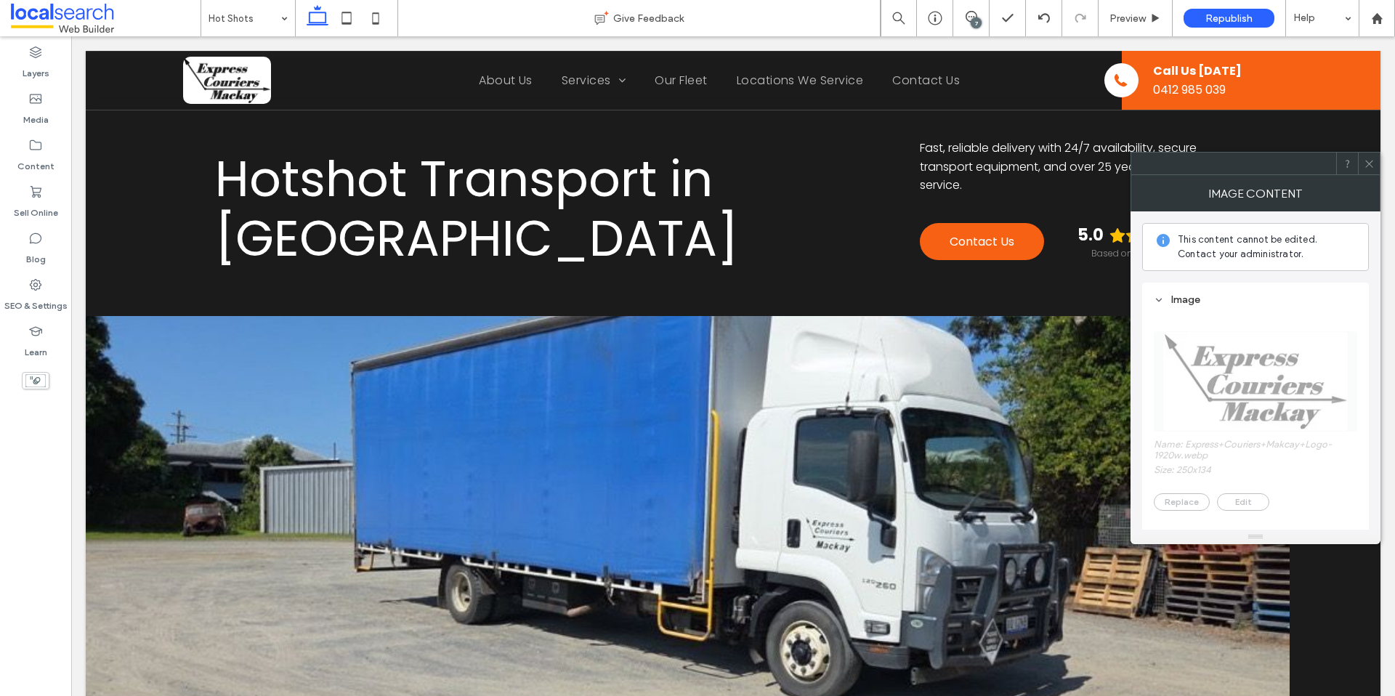
click at [1370, 160] on icon at bounding box center [1368, 163] width 11 height 11
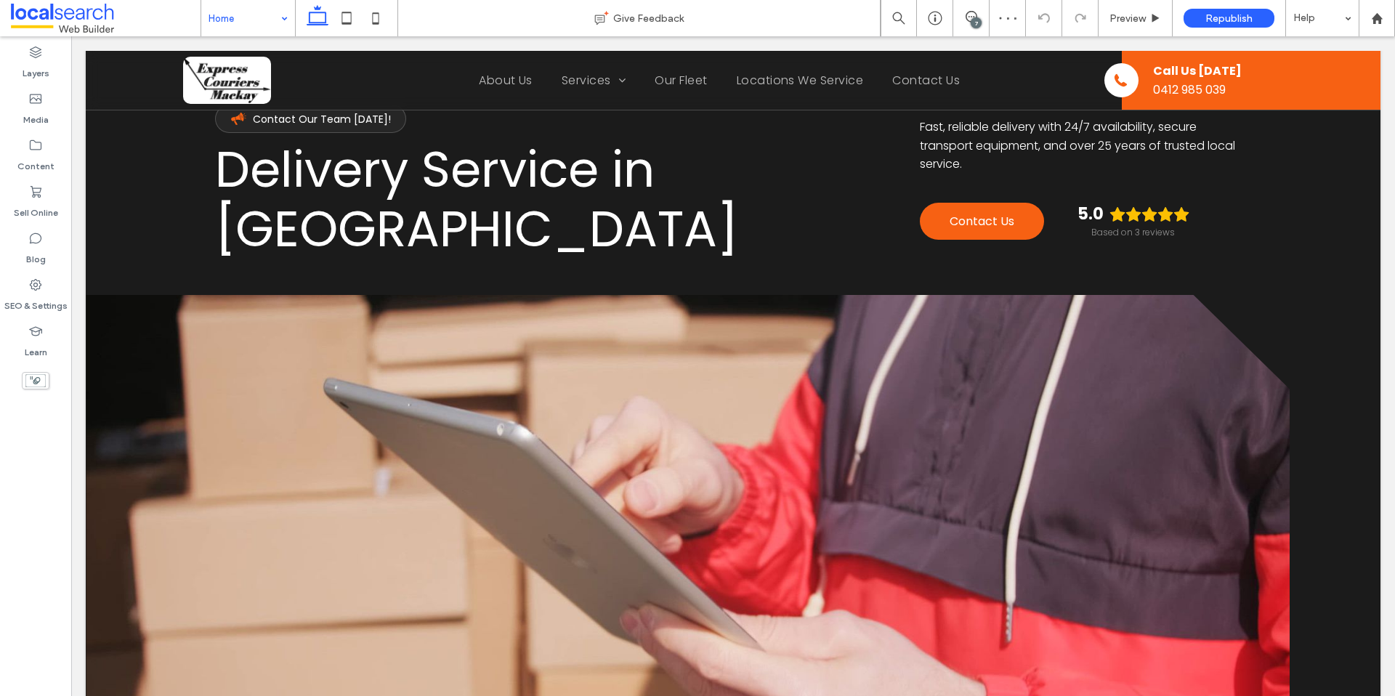
scroll to position [208, 0]
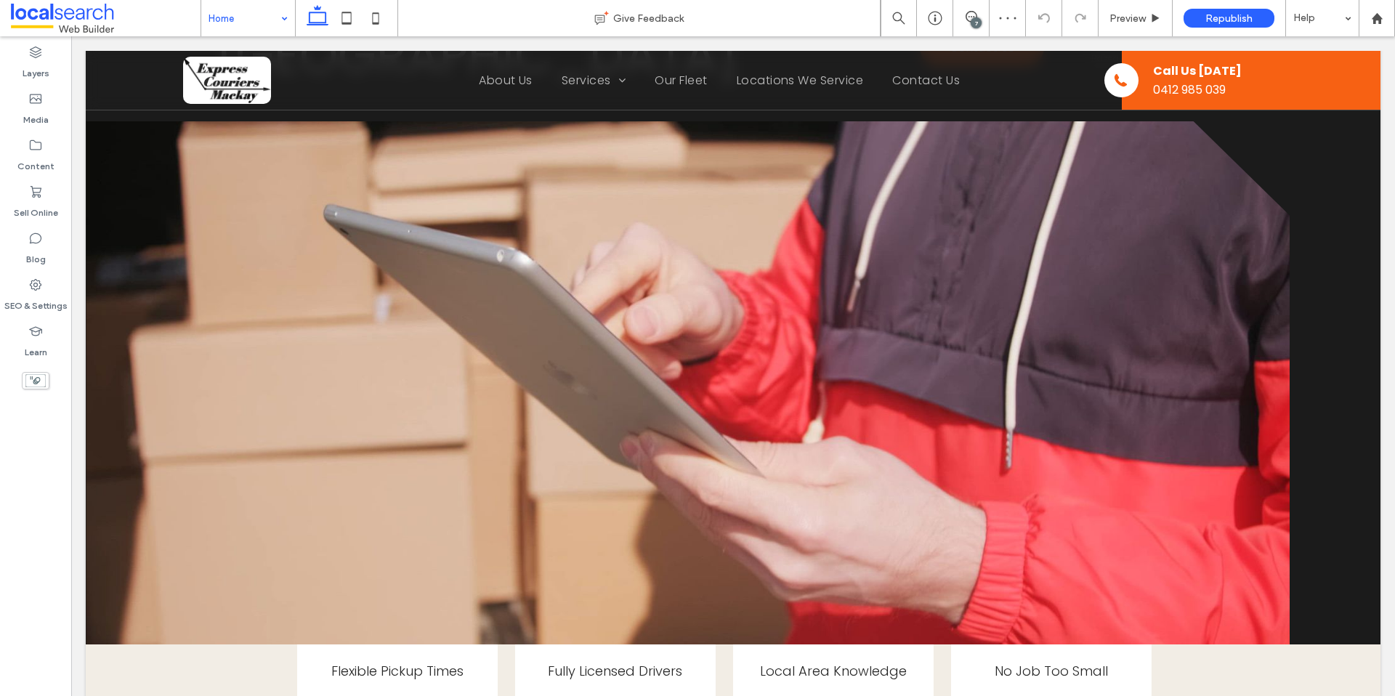
click at [791, 416] on div at bounding box center [687, 382] width 1203 height 523
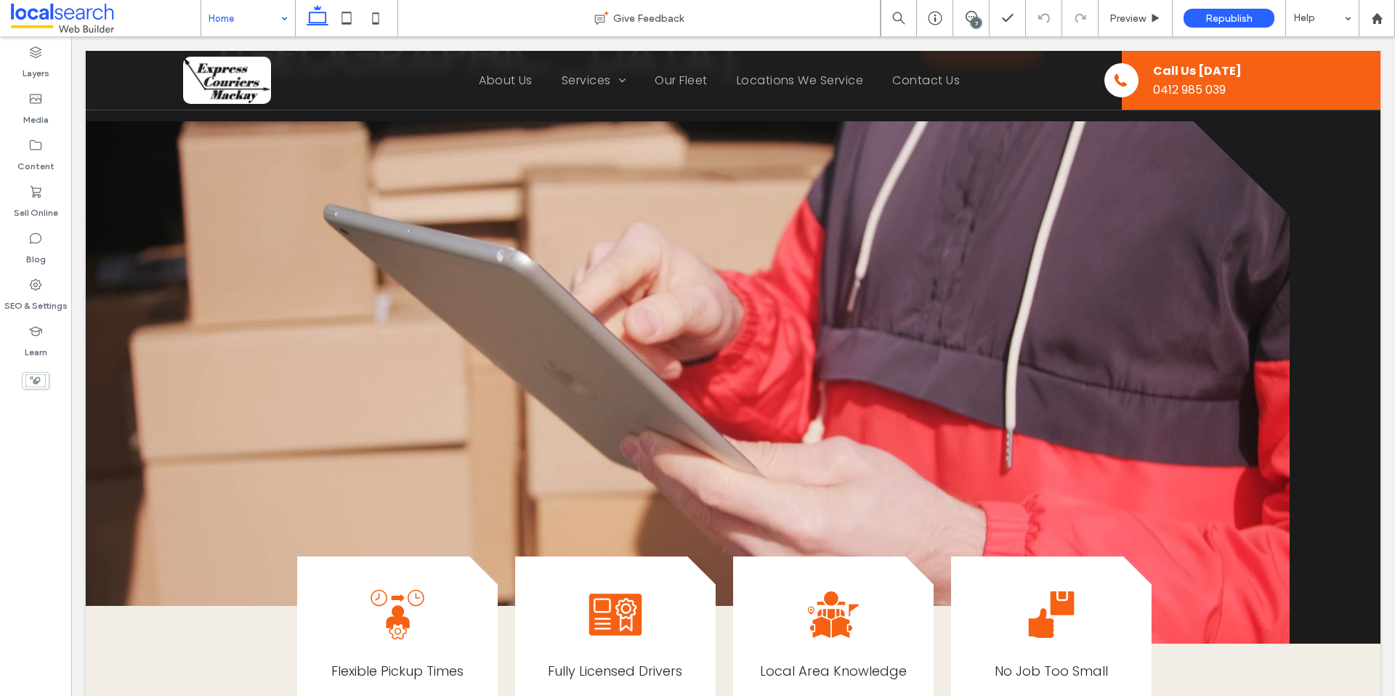
click at [976, 17] on div "7" at bounding box center [975, 22] width 11 height 11
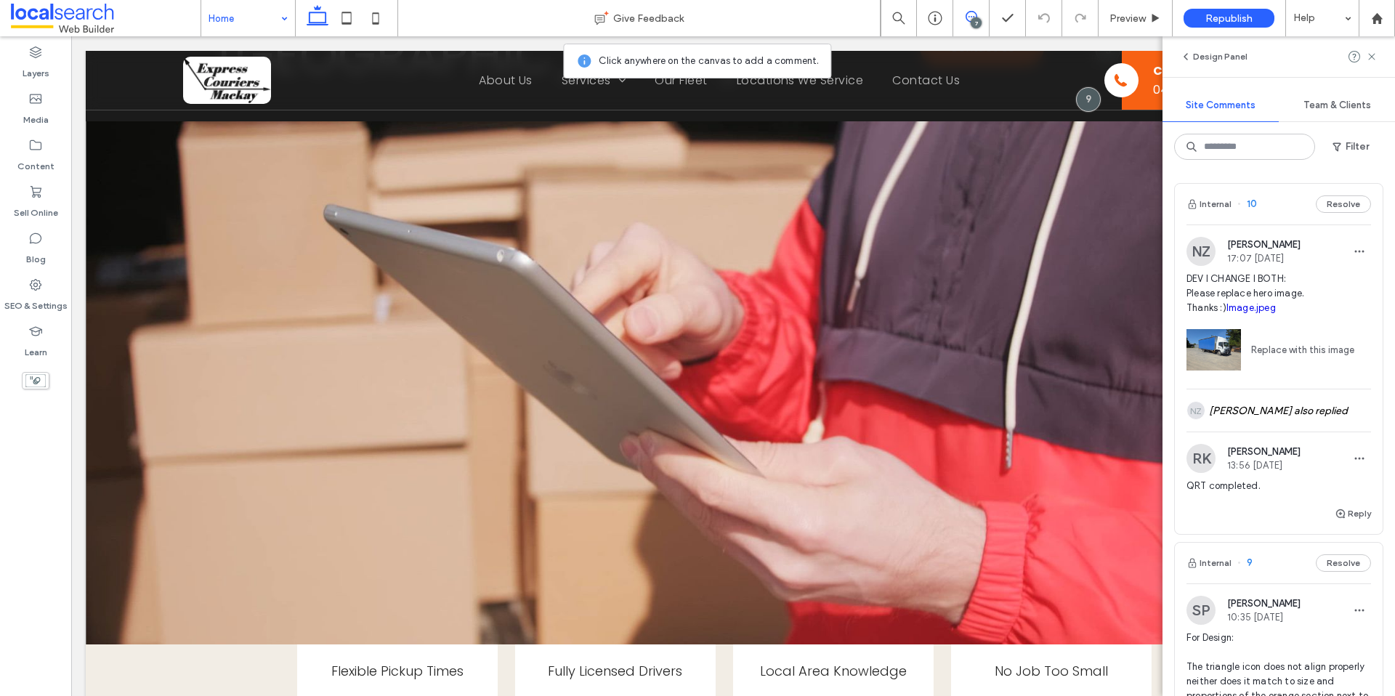
click at [150, 270] on div at bounding box center [687, 382] width 1203 height 523
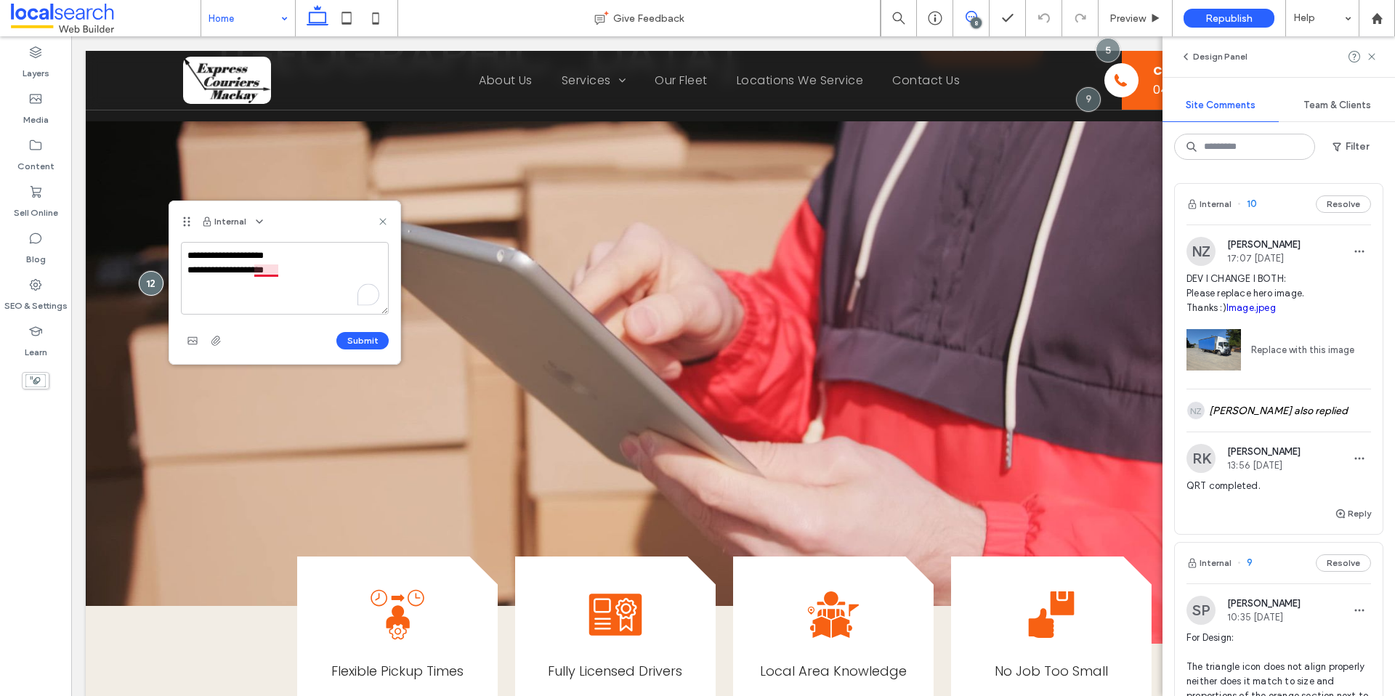
click at [256, 270] on textarea "**********" at bounding box center [285, 278] width 208 height 73
click at [323, 275] on textarea "**********" at bounding box center [285, 278] width 208 height 73
click at [345, 267] on textarea "**********" at bounding box center [285, 278] width 208 height 73
click at [322, 271] on textarea "**********" at bounding box center [285, 278] width 208 height 73
click at [236, 281] on textarea "**********" at bounding box center [285, 278] width 208 height 73
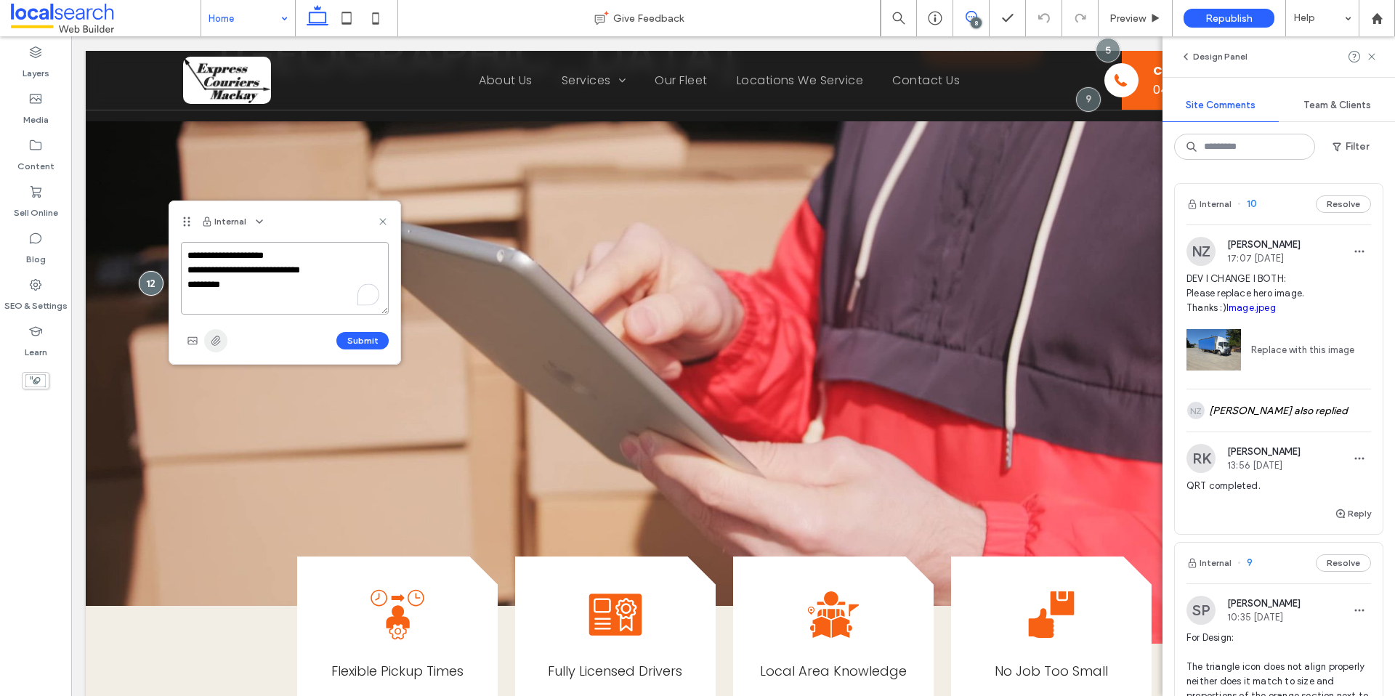
type textarea "**********"
click at [220, 338] on icon "button" at bounding box center [216, 341] width 12 height 12
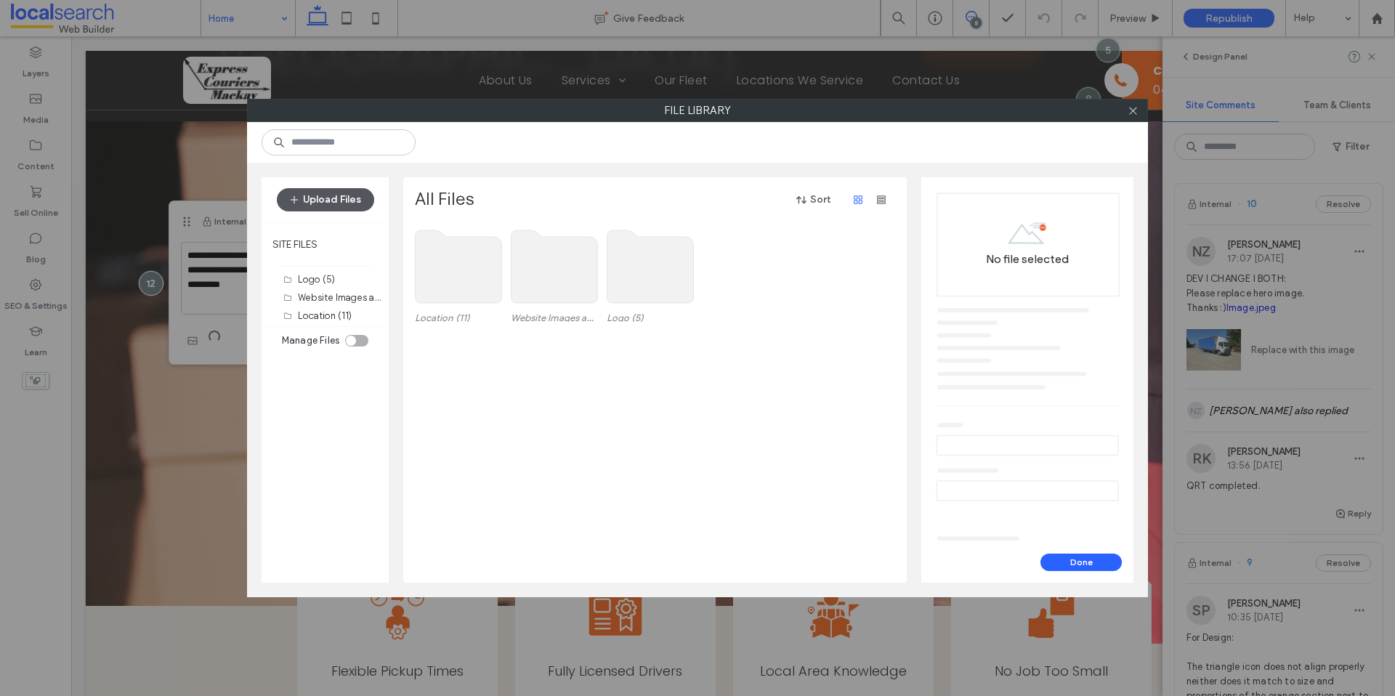
click at [333, 197] on button "Upload Files" at bounding box center [325, 199] width 97 height 23
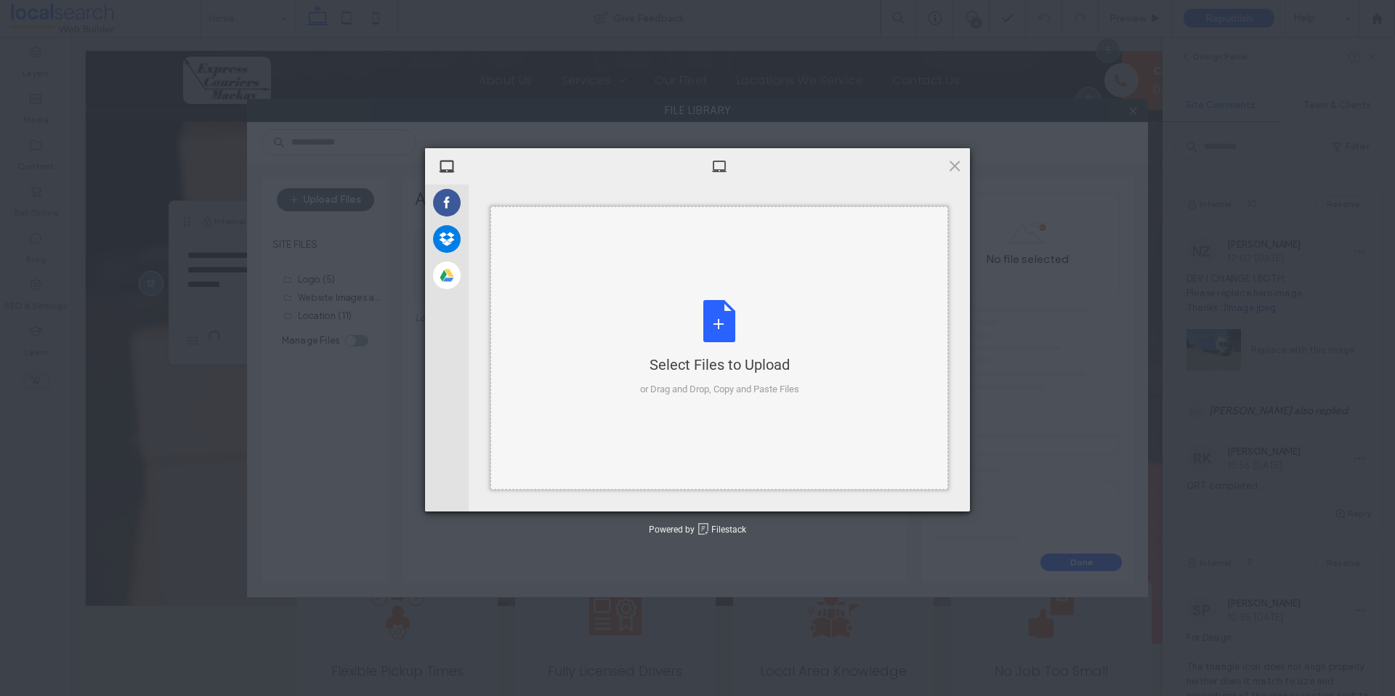
click at [699, 328] on div "Select Files to Upload or Drag and Drop, Copy and Paste Files" at bounding box center [719, 348] width 159 height 97
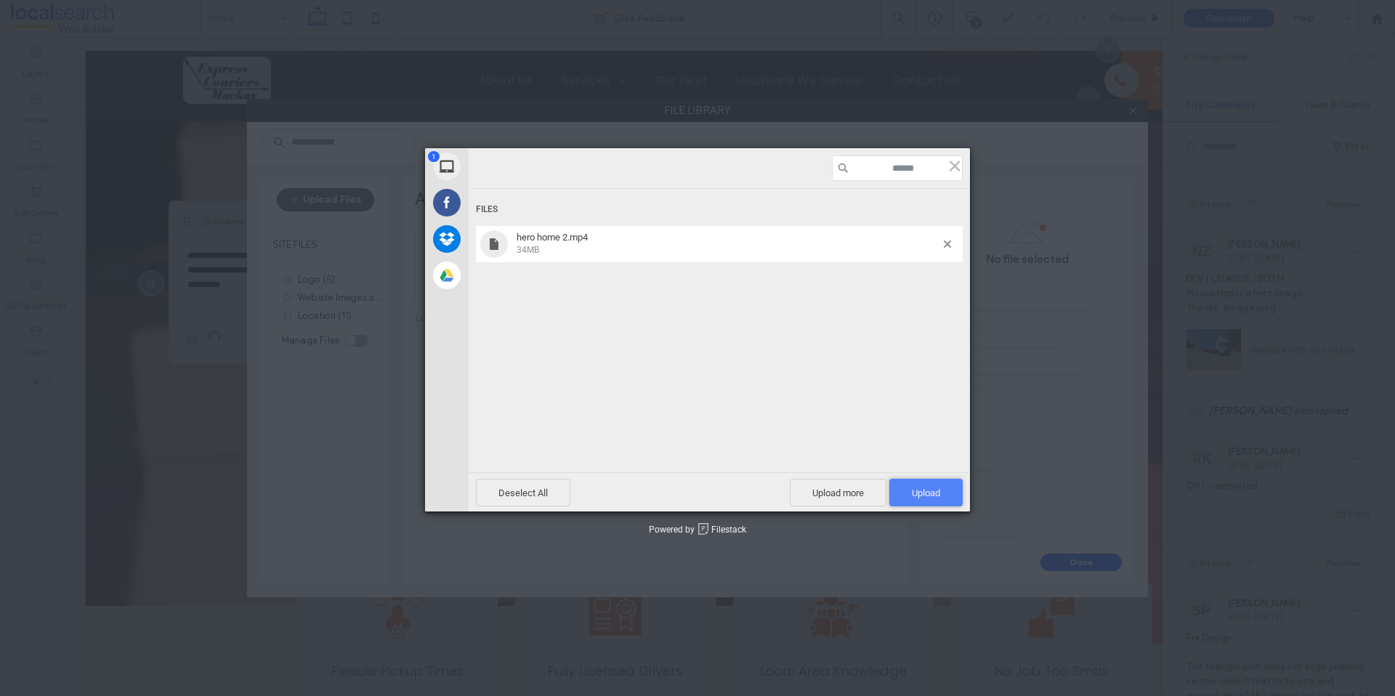
click at [927, 491] on span "Upload 1" at bounding box center [926, 492] width 28 height 11
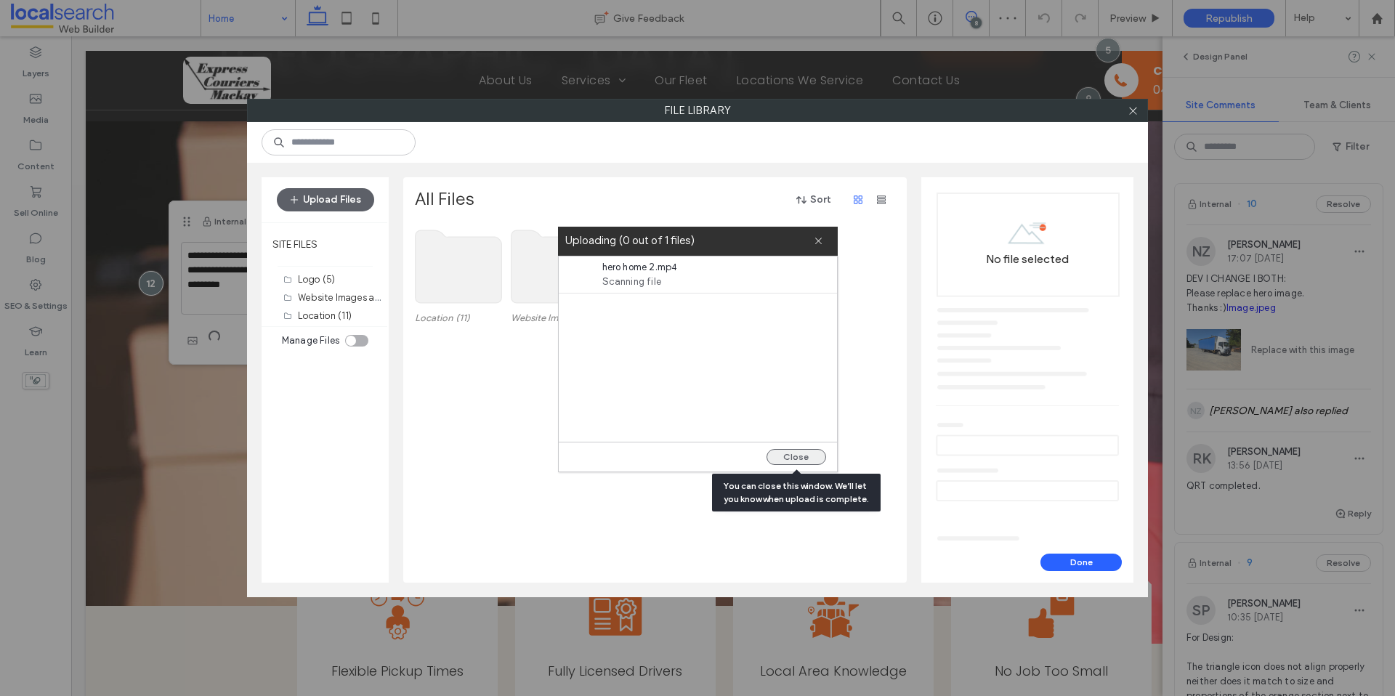
click at [796, 457] on button "Close" at bounding box center [796, 457] width 60 height 16
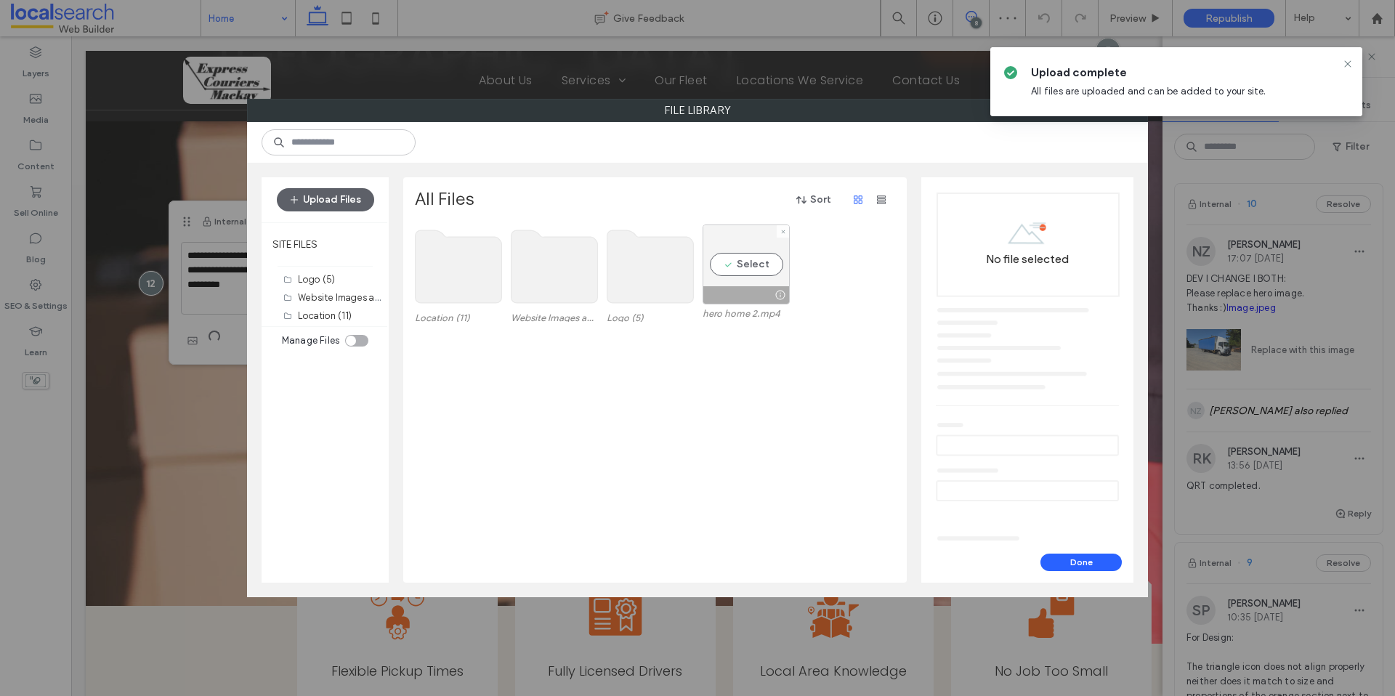
click at [758, 244] on div "Select" at bounding box center [745, 264] width 87 height 80
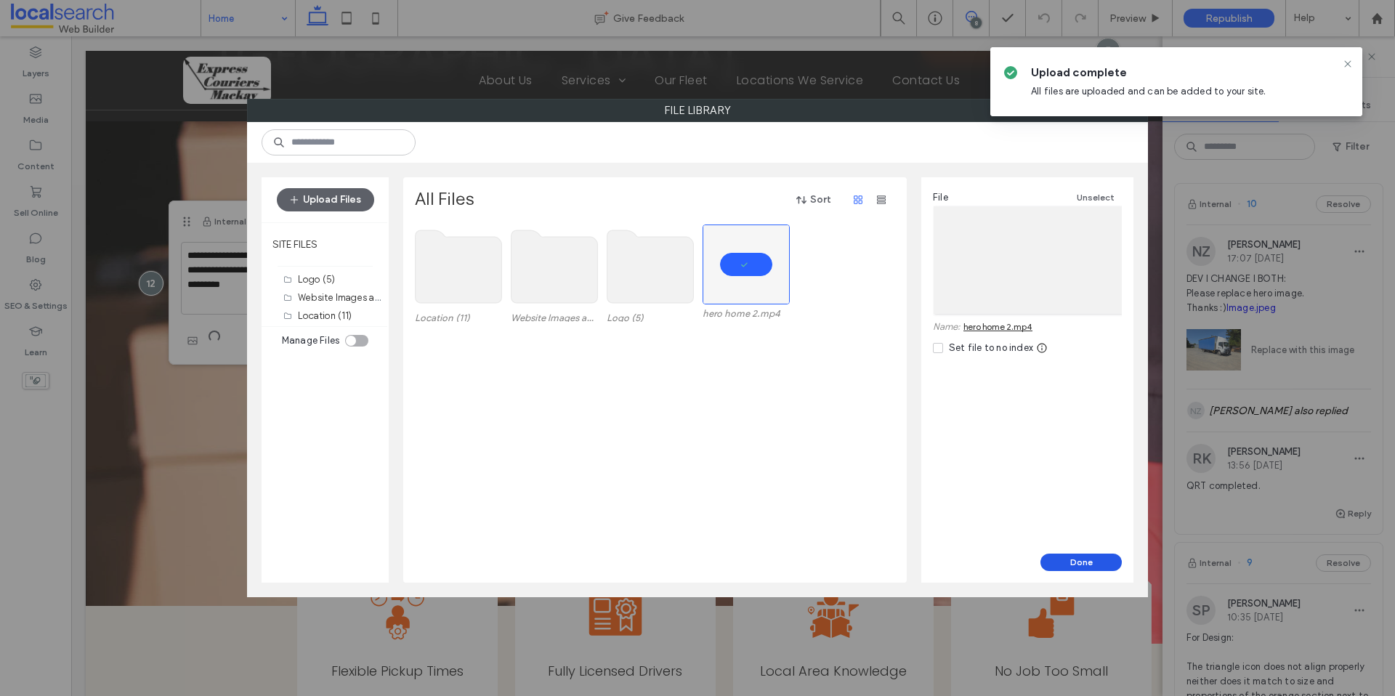
click at [1091, 557] on button "Done" at bounding box center [1080, 561] width 81 height 17
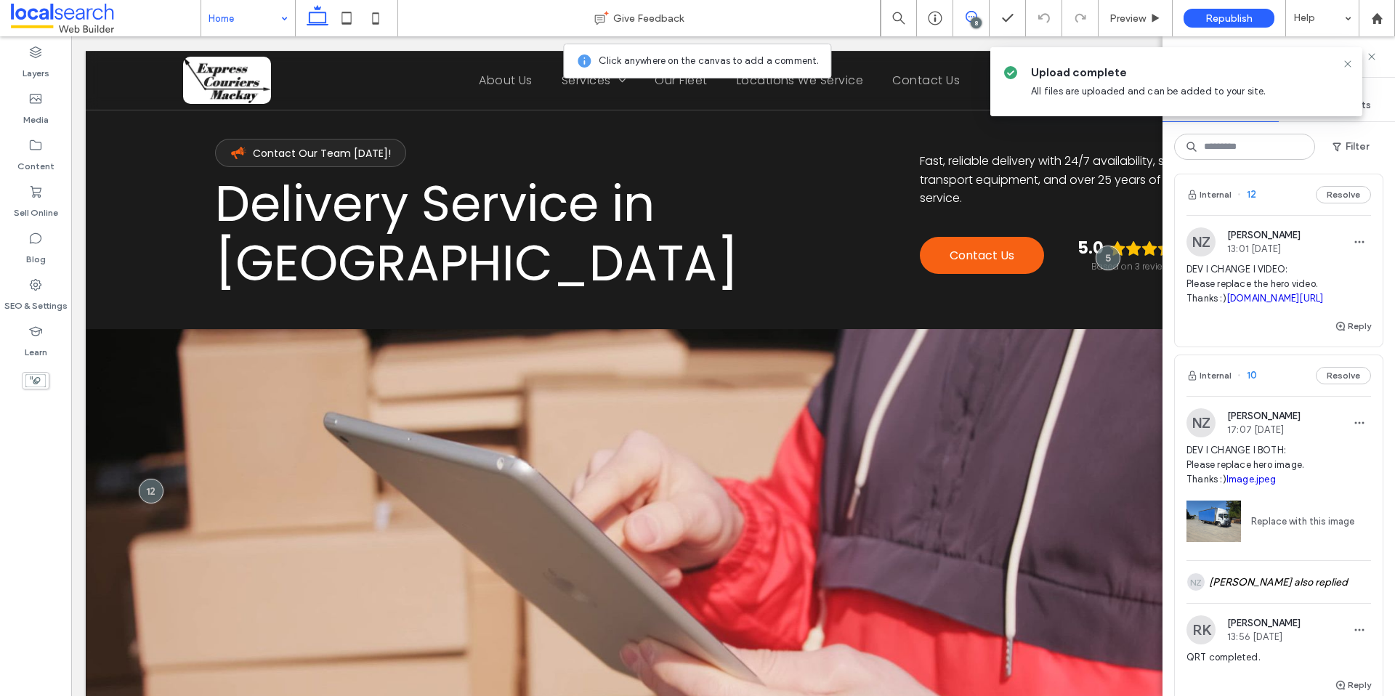
scroll to position [0, 0]
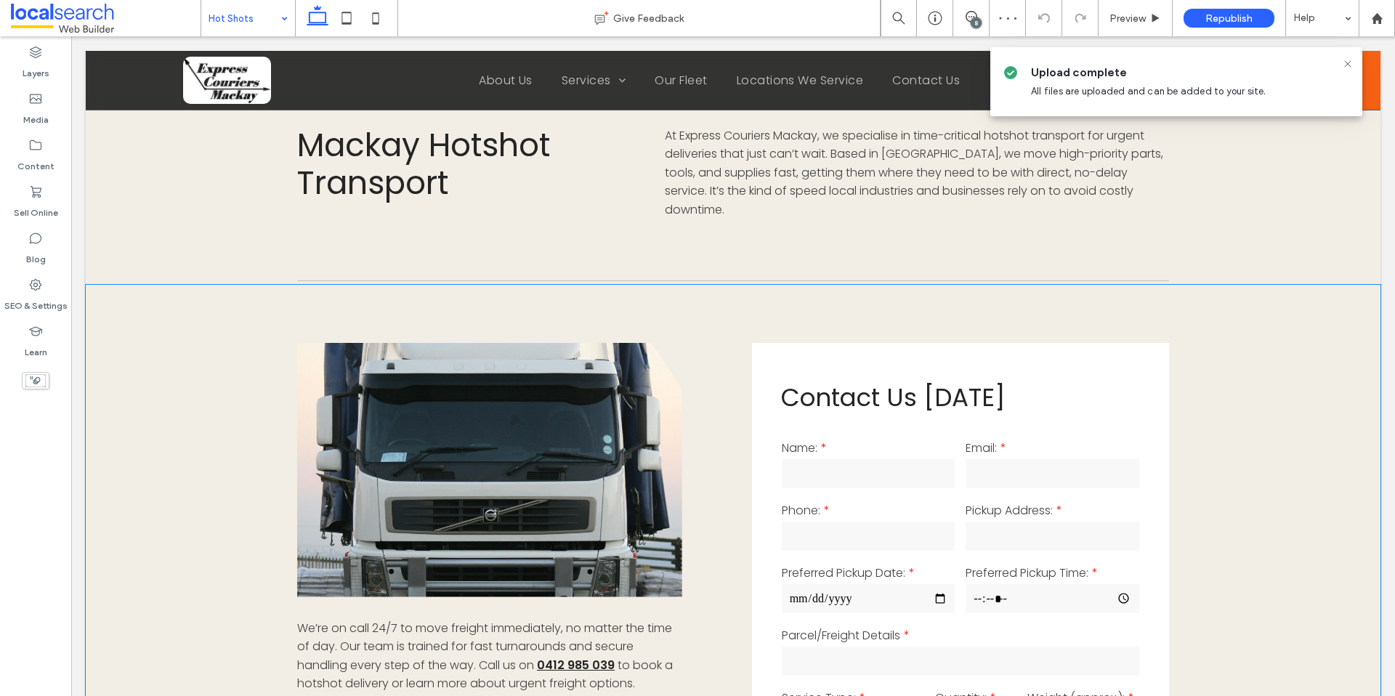
scroll to position [854, 0]
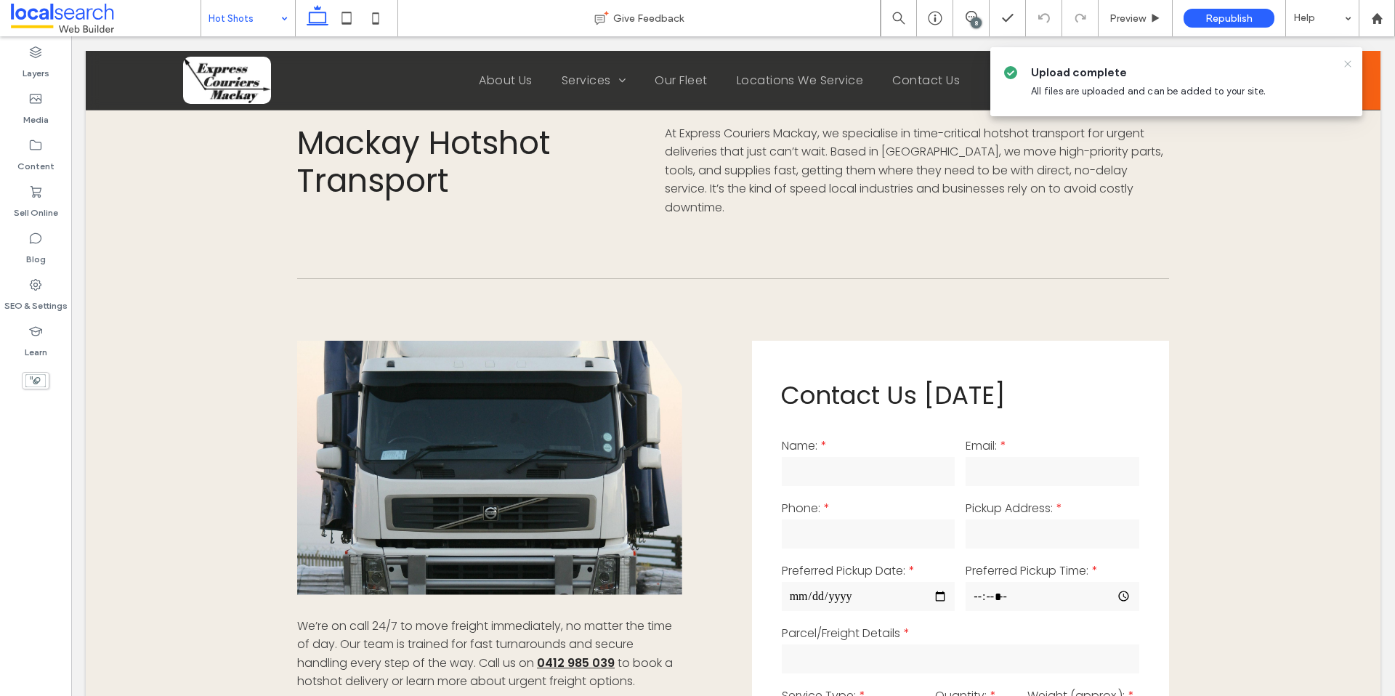
click at [1344, 66] on use at bounding box center [1347, 63] width 7 height 7
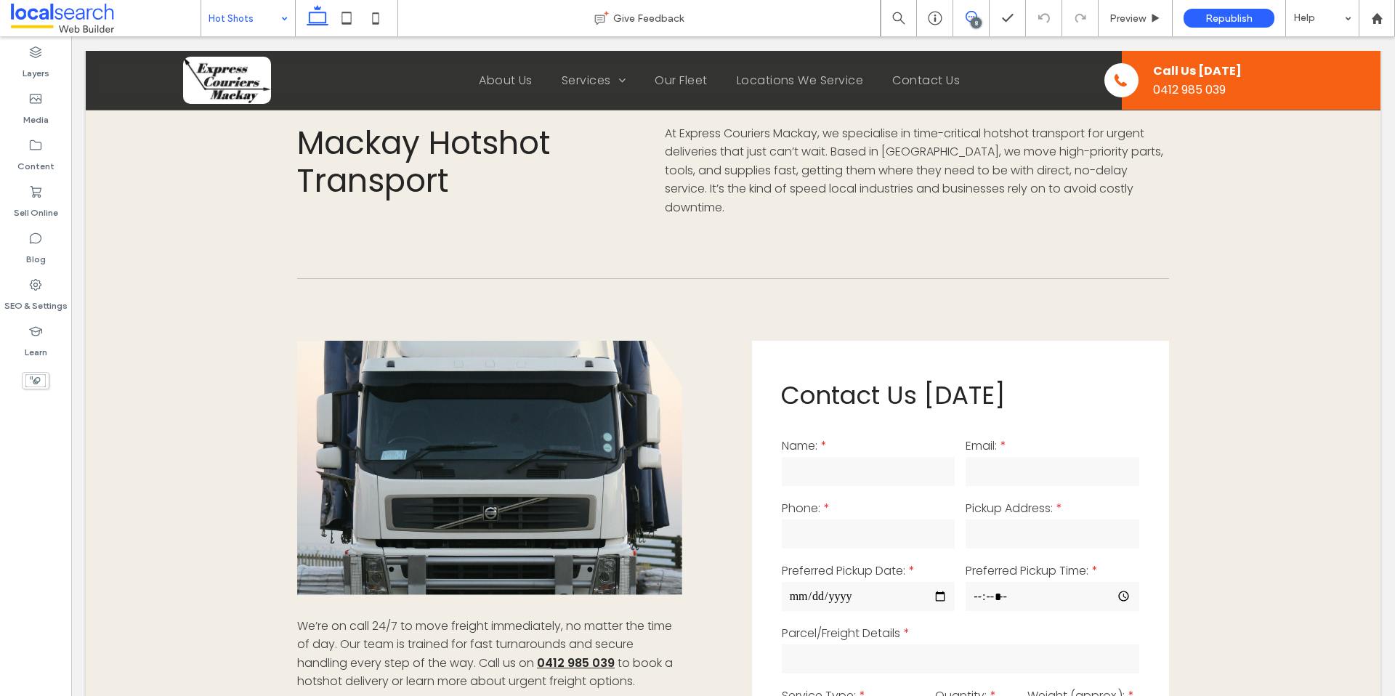
click at [970, 17] on icon at bounding box center [971, 17] width 12 height 12
